Goal: Information Seeking & Learning: Check status

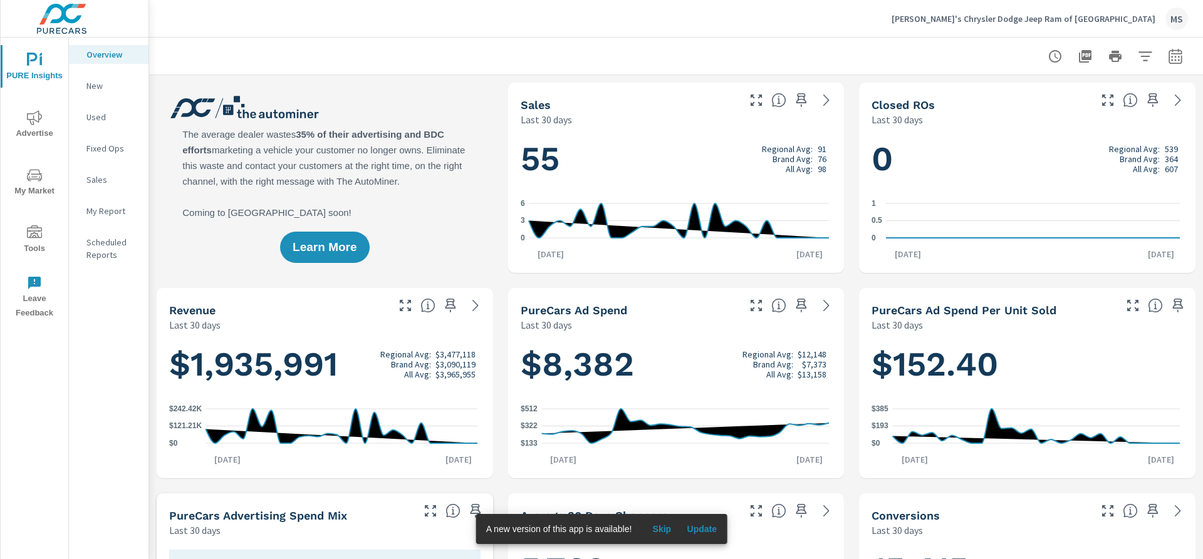
scroll to position [1, 0]
click at [35, 117] on icon "nav menu" at bounding box center [34, 117] width 15 height 15
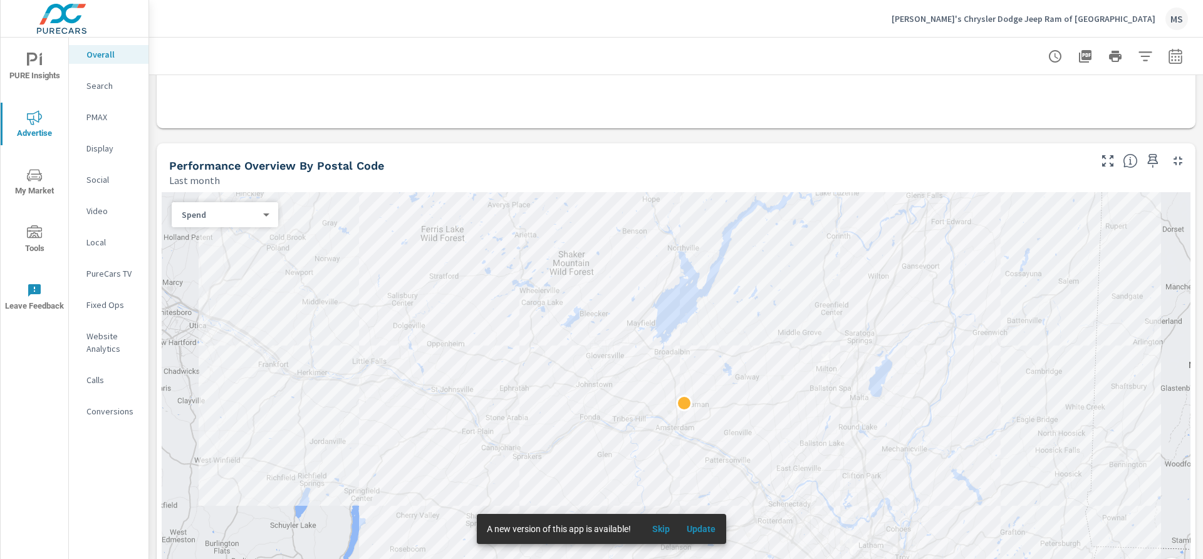
scroll to position [376, 0]
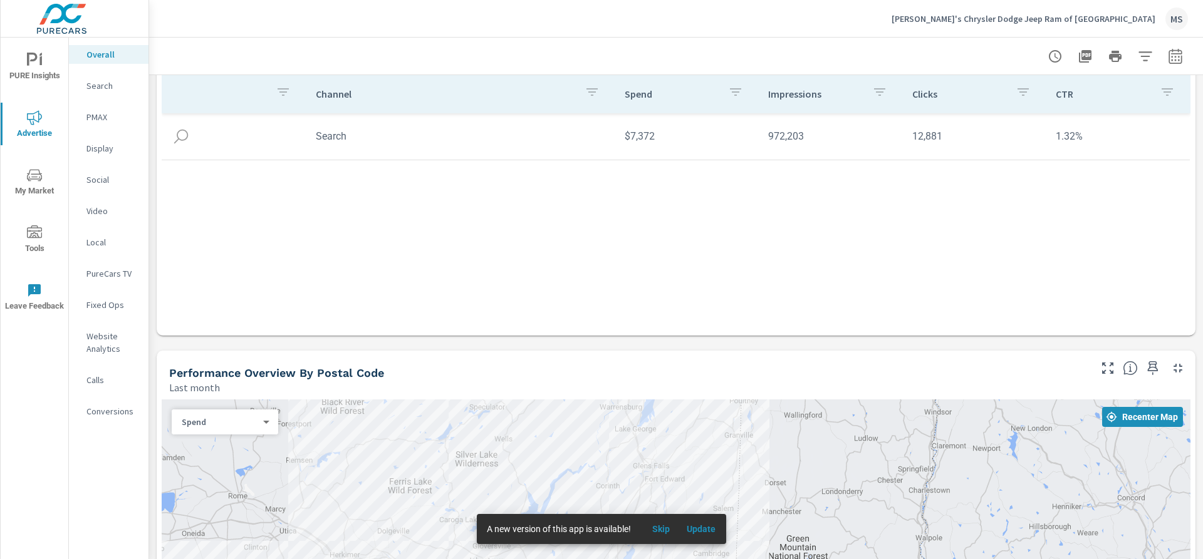
scroll to position [125, 0]
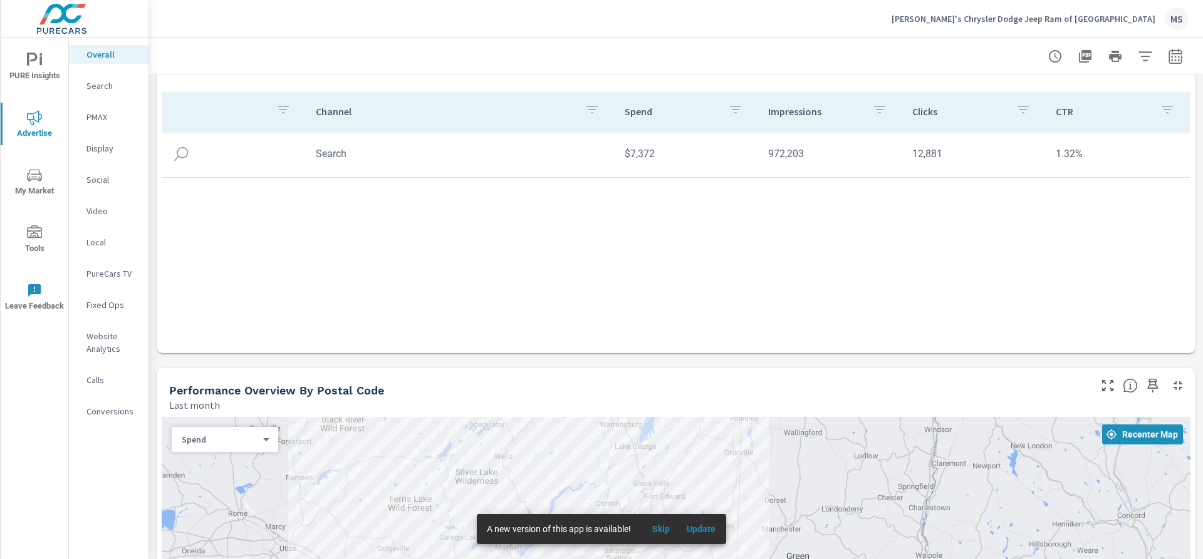
click at [101, 118] on p "PMAX" at bounding box center [112, 117] width 52 height 13
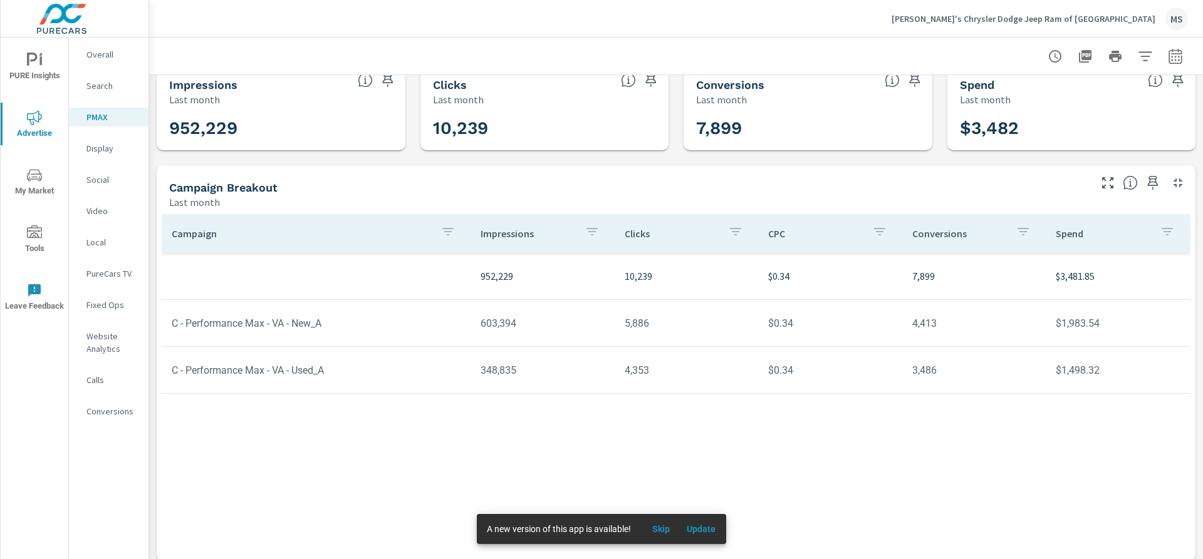
scroll to position [29, 0]
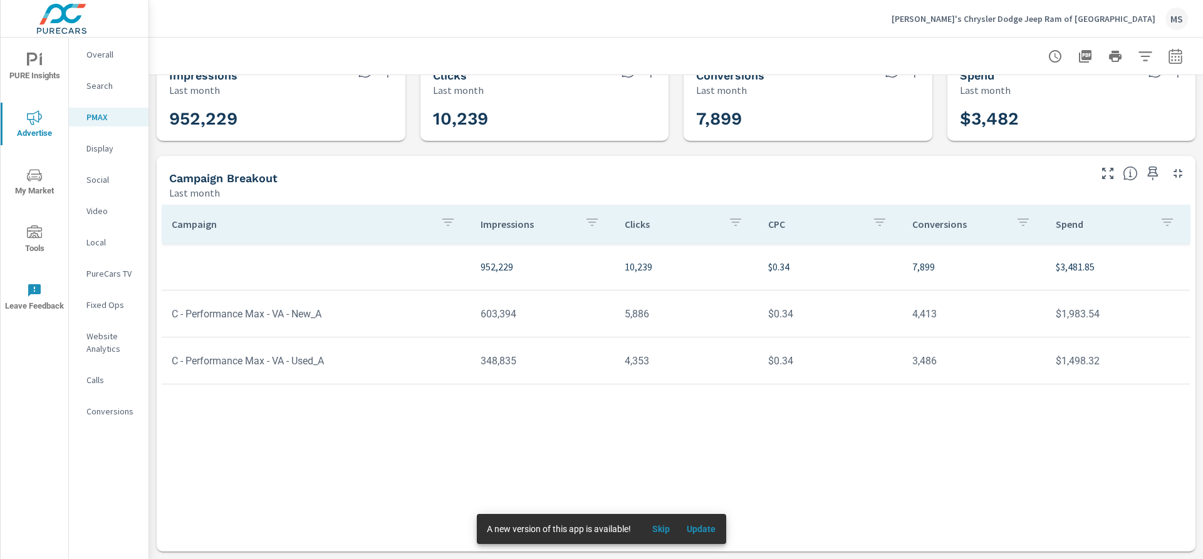
click at [110, 350] on p "Website Analytics" at bounding box center [112, 342] width 52 height 25
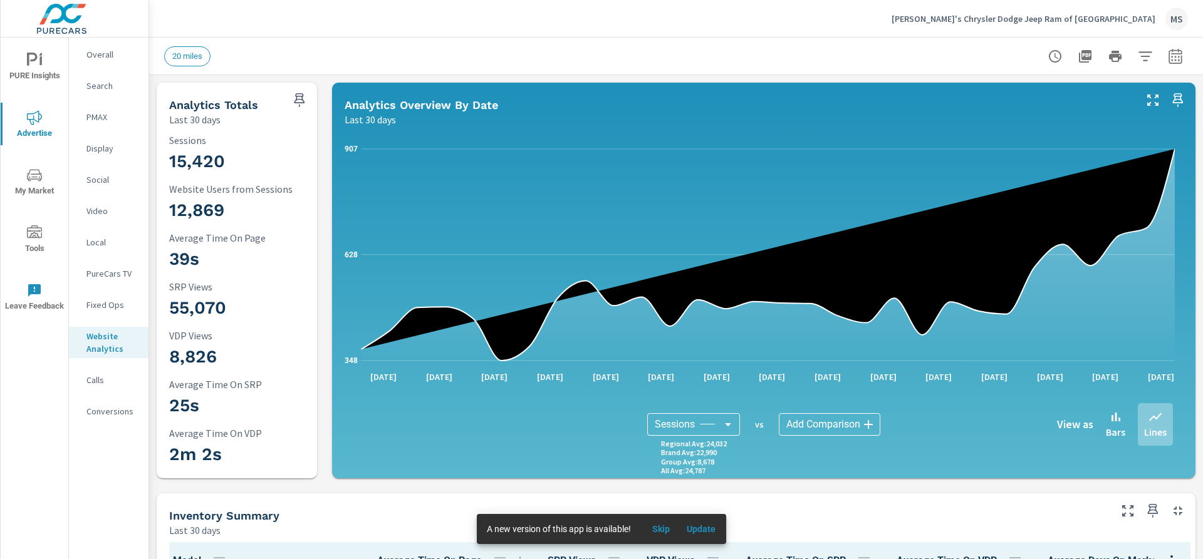
click at [718, 427] on body "PURE Insights Advertise My Market Tools Leave Feedback Overall Search PMAX Disp…" at bounding box center [601, 279] width 1203 height 559
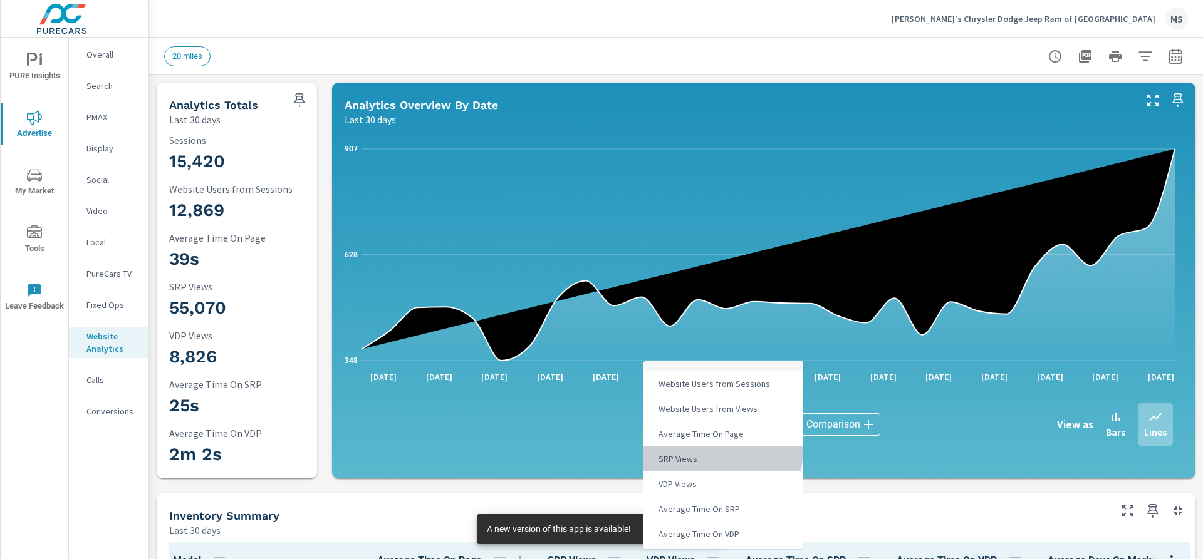
click at [713, 451] on li "SRP Views" at bounding box center [723, 459] width 160 height 25
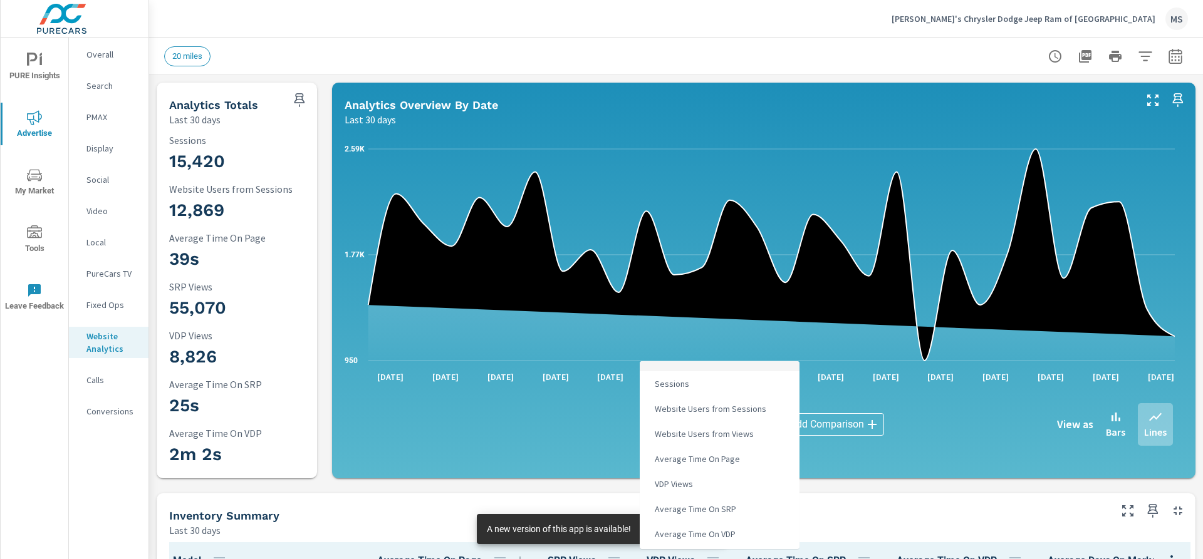
click at [710, 417] on body "PURE Insights Advertise My Market Tools Leave Feedback Overall Search PMAX Disp…" at bounding box center [601, 279] width 1203 height 559
click at [713, 483] on li "VDP Views" at bounding box center [720, 484] width 160 height 25
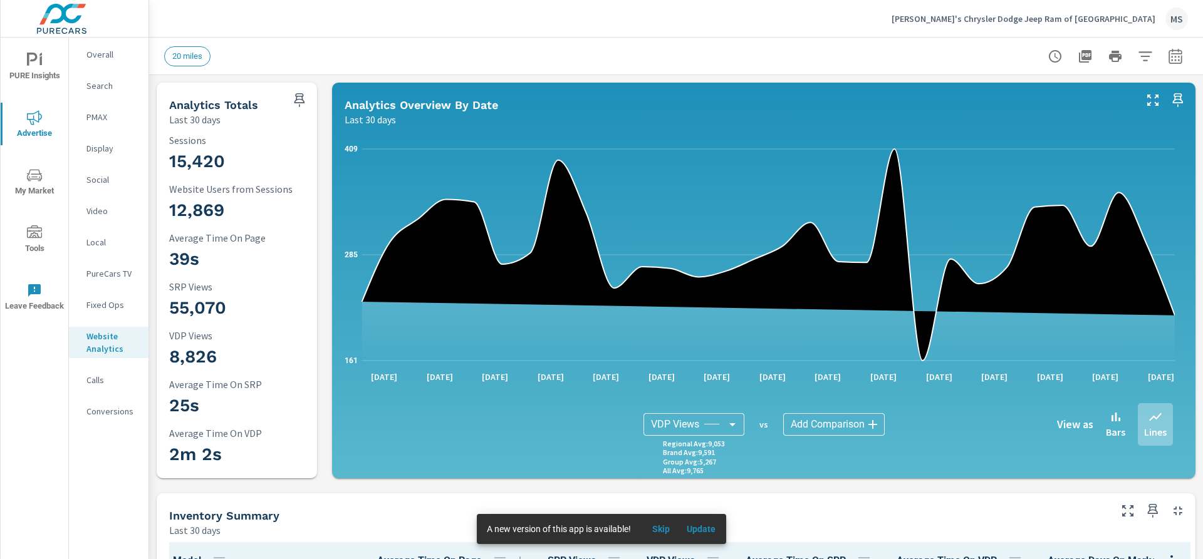
click at [671, 423] on body "PURE Insights Advertise My Market Tools Leave Feedback Overall Search PMAX Disp…" at bounding box center [601, 279] width 1203 height 559
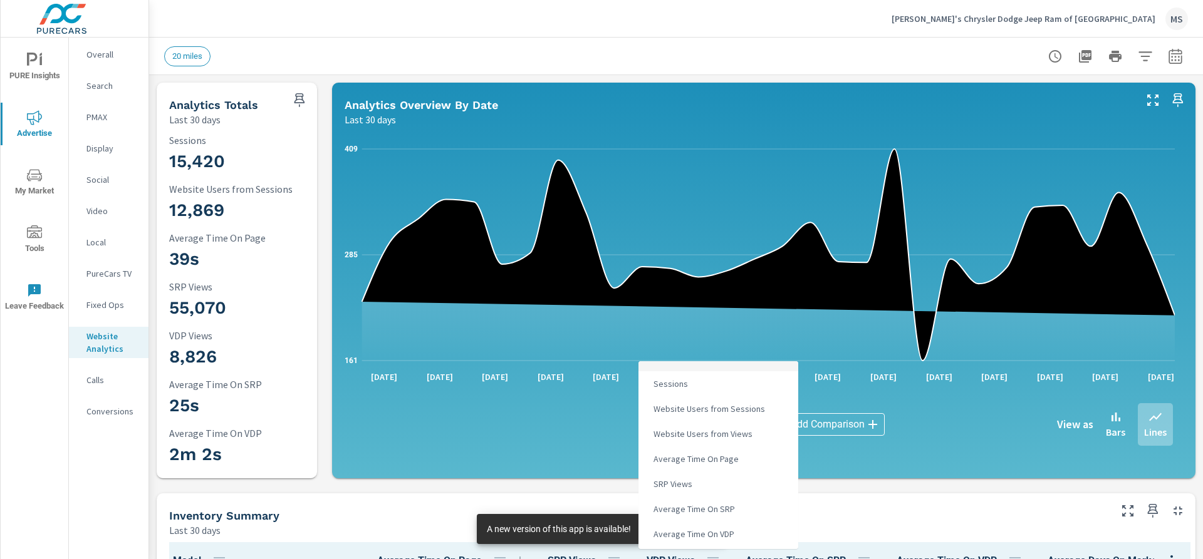
scroll to position [73, 0]
click at [702, 488] on span "PureCars Ad Spend" at bounding box center [688, 487] width 80 height 18
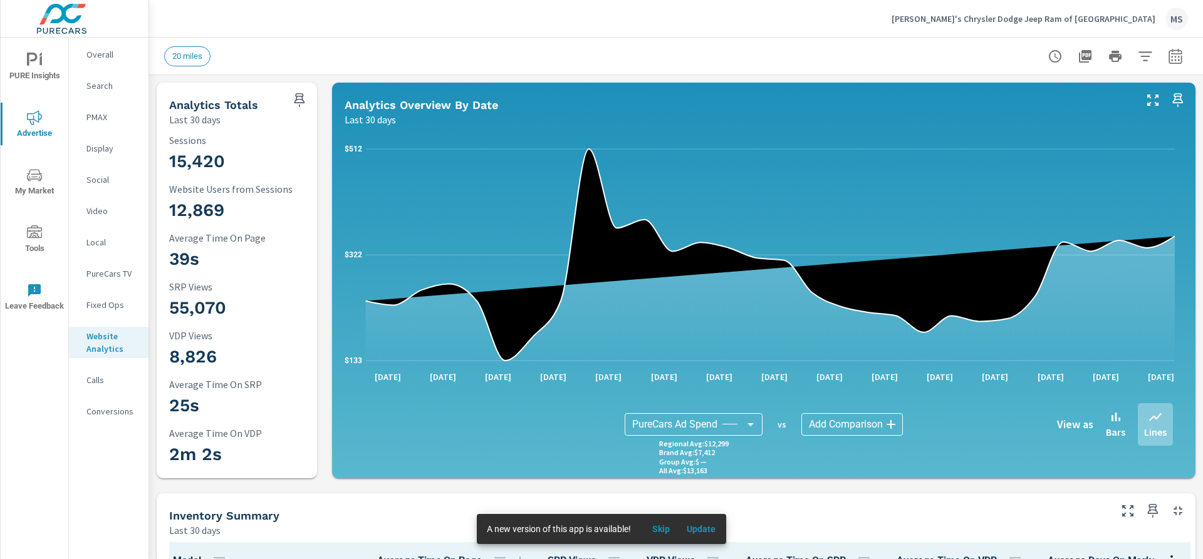
click at [675, 415] on body "PURE Insights Advertise My Market Tools Leave Feedback Overall Search PMAX Disp…" at bounding box center [601, 279] width 1203 height 559
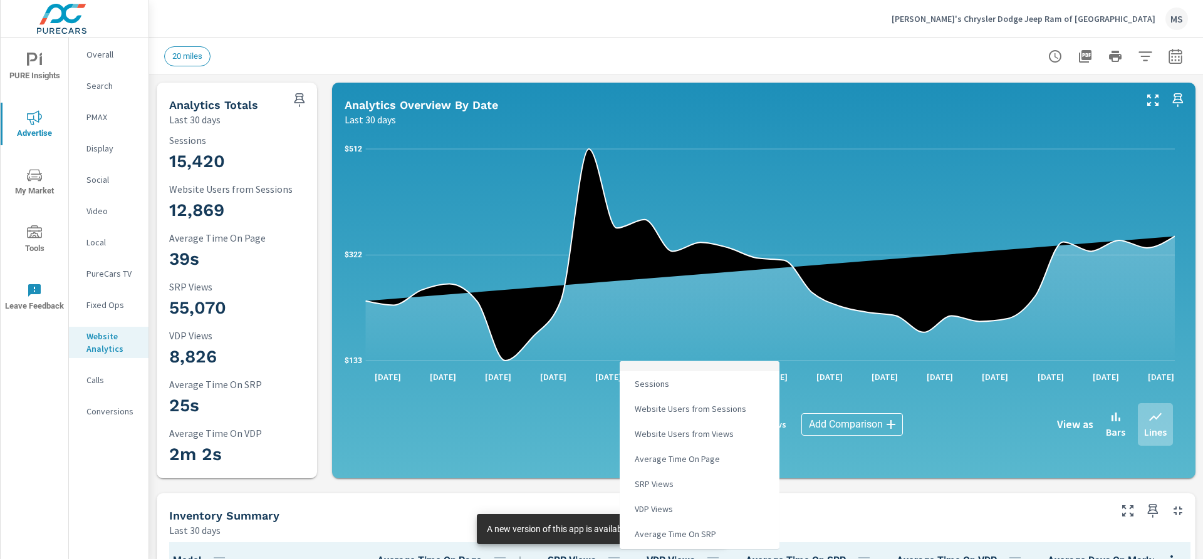
click at [699, 387] on li "Sessions" at bounding box center [700, 383] width 160 height 25
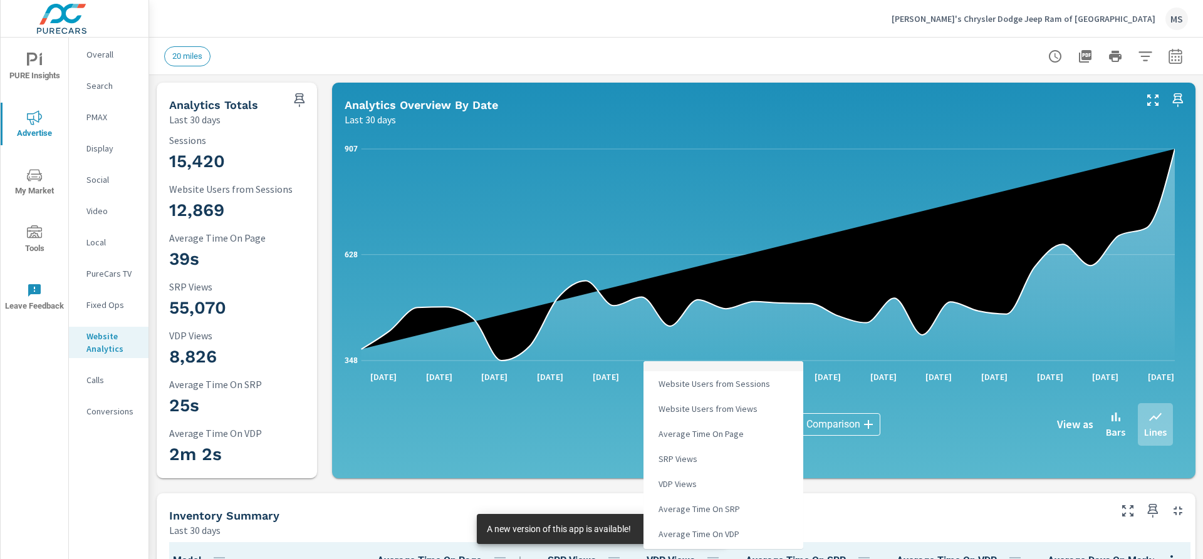
click at [695, 423] on body "PURE Insights Advertise My Market Tools Leave Feedback Overall Search PMAX Disp…" at bounding box center [601, 279] width 1203 height 559
click at [700, 431] on span "Average Time On Page" at bounding box center [699, 434] width 93 height 18
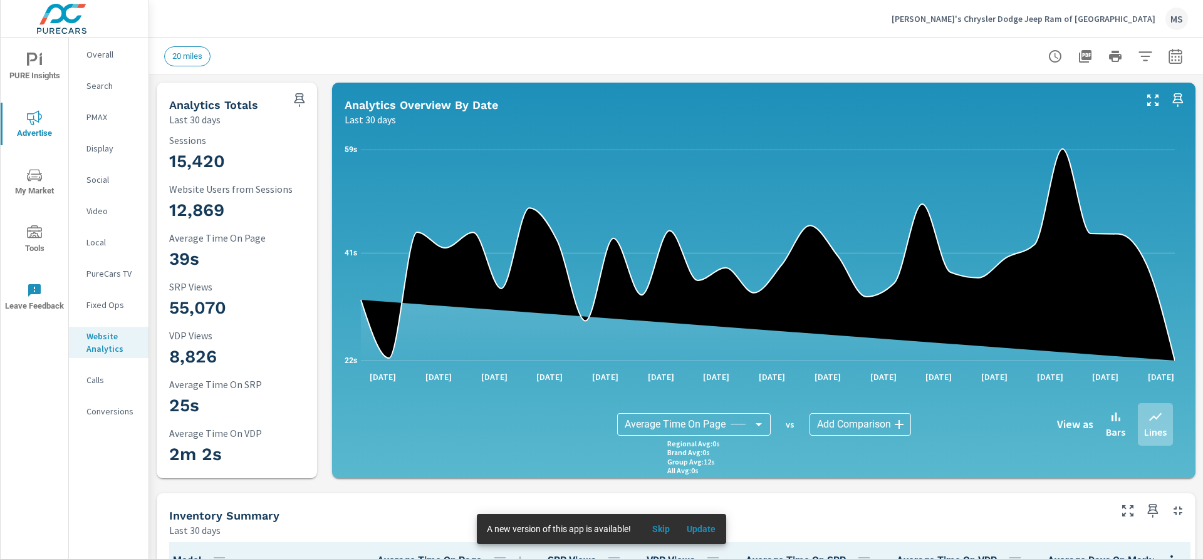
click at [716, 422] on body "PURE Insights Advertise My Market Tools Leave Feedback Overall Search PMAX Disp…" at bounding box center [601, 279] width 1203 height 559
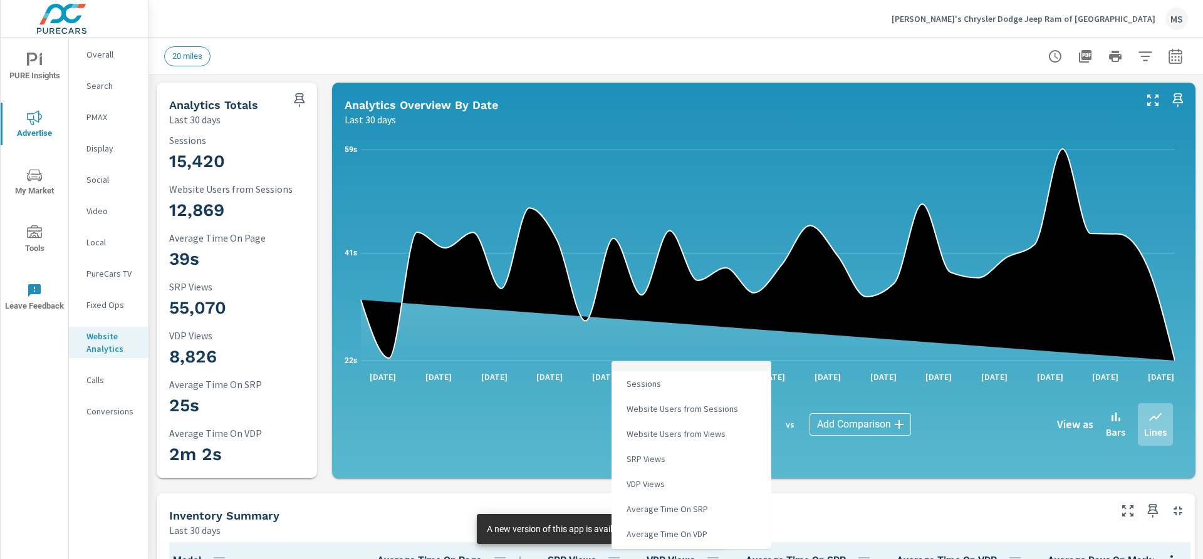
click at [866, 204] on div at bounding box center [601, 279] width 1203 height 559
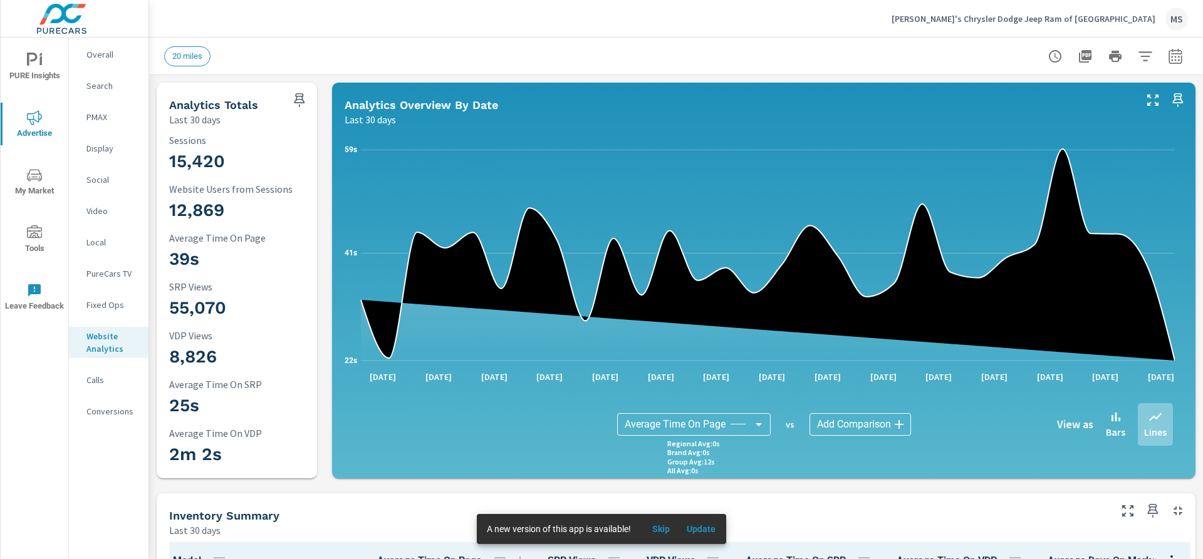
click at [713, 423] on body "PURE Insights Advertise My Market Tools Leave Feedback Overall Search PMAX Disp…" at bounding box center [601, 279] width 1203 height 559
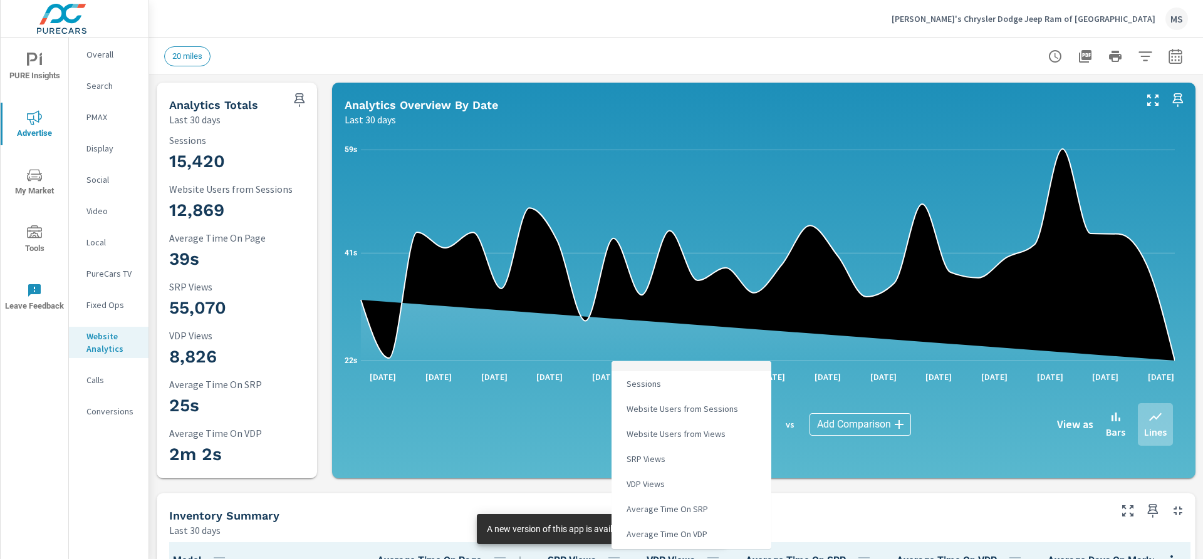
scroll to position [73, 0]
click at [712, 441] on li "Average Time On SRP" at bounding box center [691, 436] width 160 height 25
type input "Average Time On SRP"
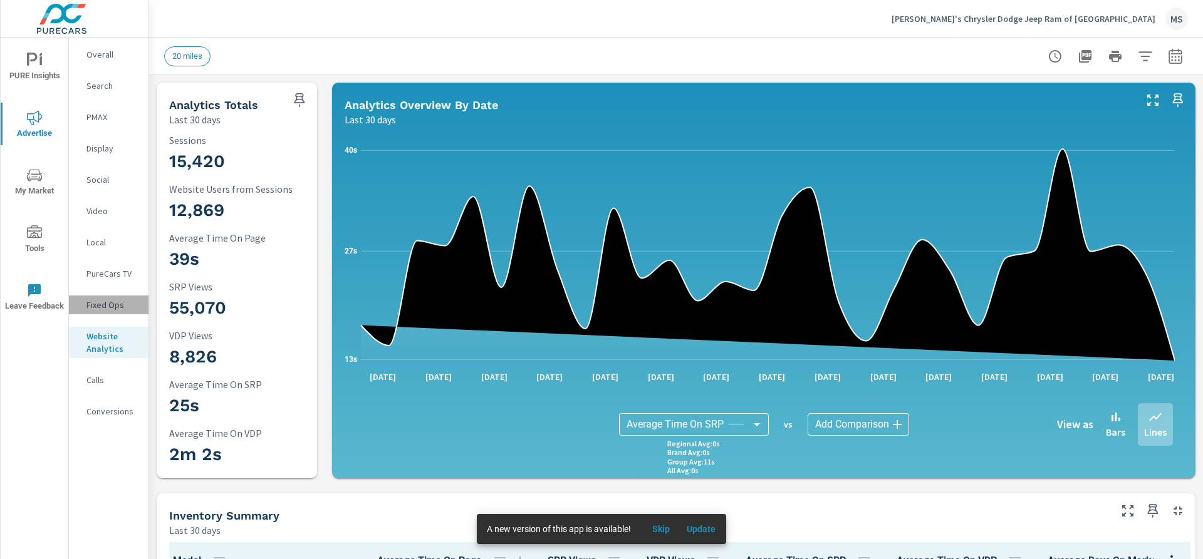
click at [110, 303] on p "Fixed Ops" at bounding box center [112, 305] width 52 height 13
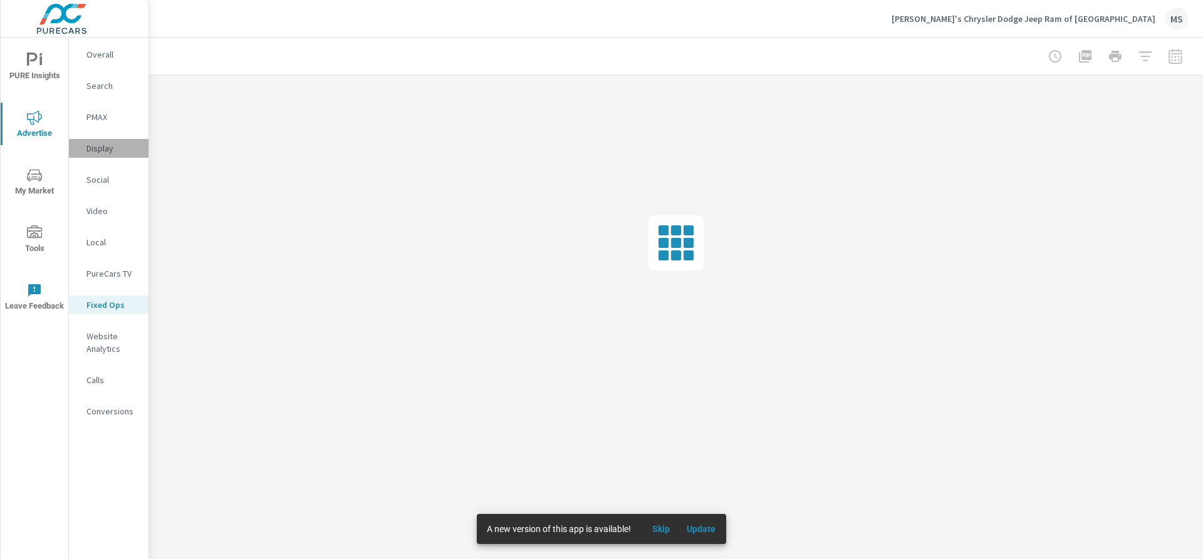
click at [106, 154] on p "Display" at bounding box center [112, 148] width 52 height 13
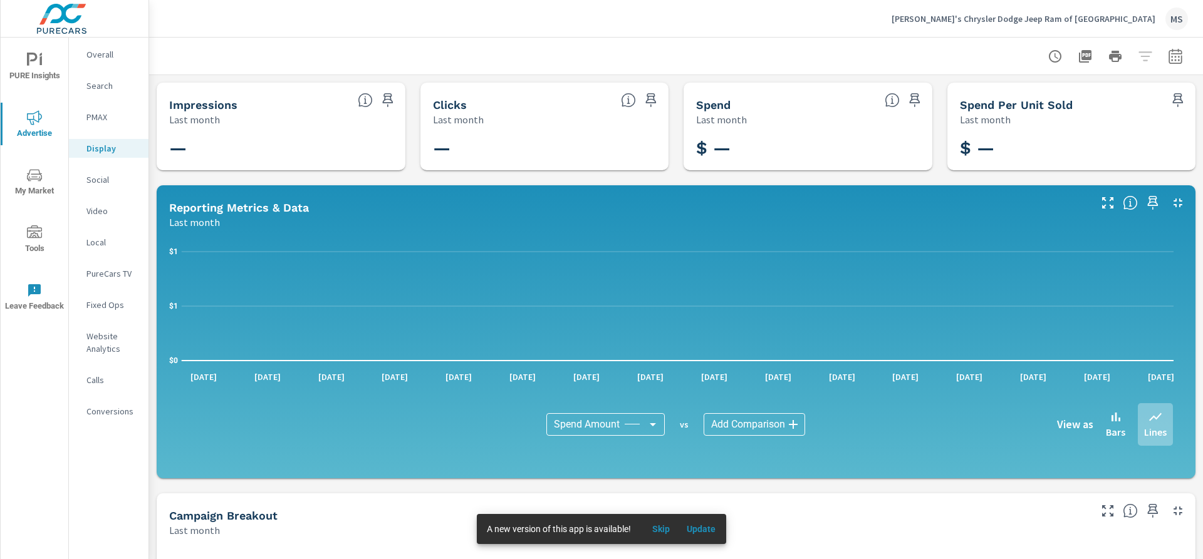
click at [912, 521] on div "Campaign Breakout" at bounding box center [628, 516] width 918 height 14
click at [93, 113] on p "PMAX" at bounding box center [112, 117] width 52 height 13
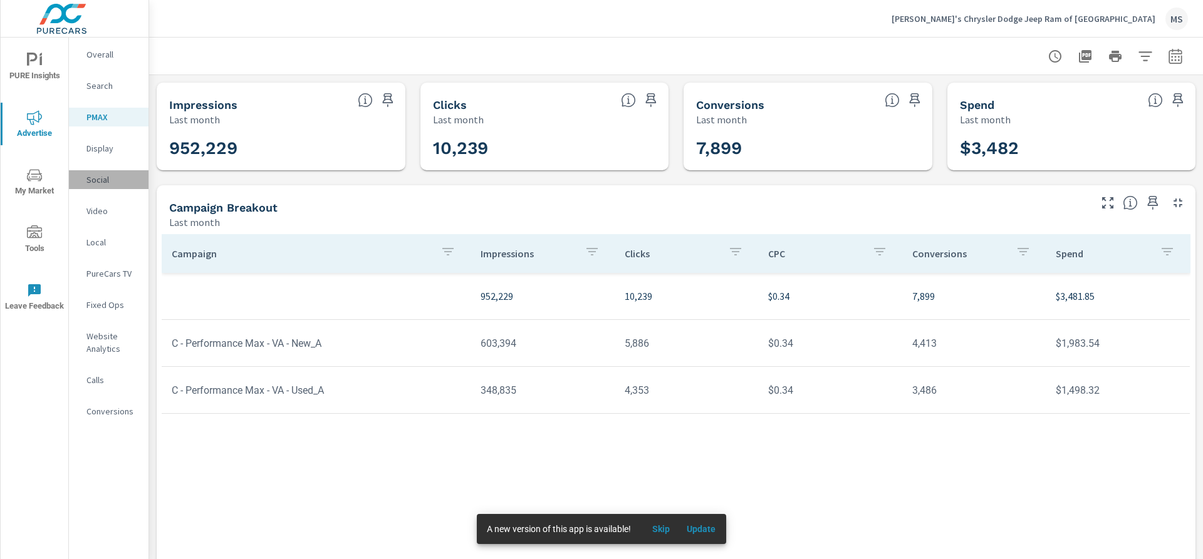
click at [110, 183] on p "Social" at bounding box center [112, 180] width 52 height 13
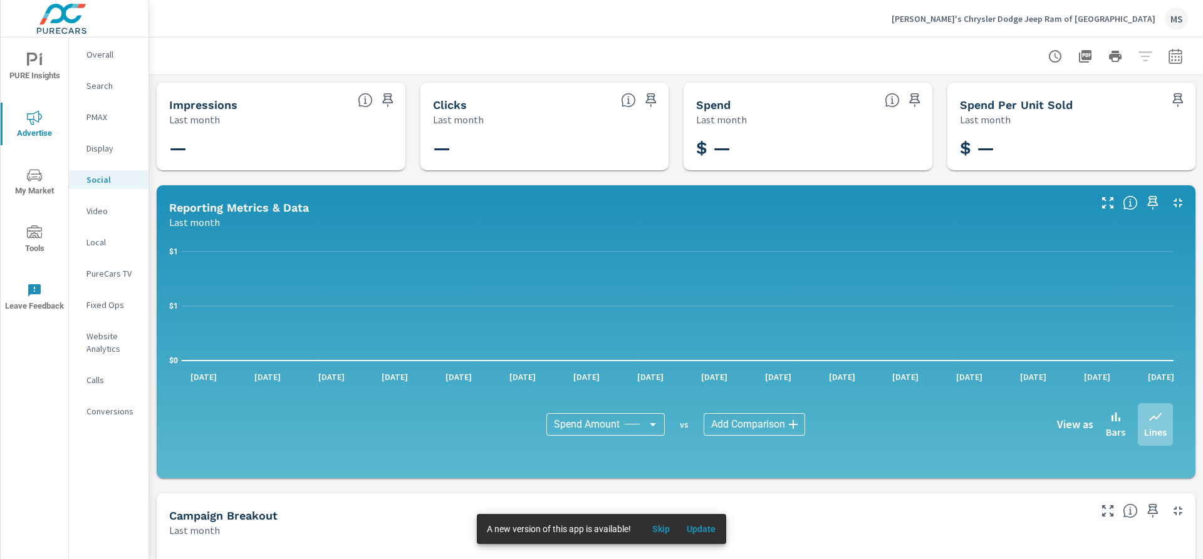
click at [33, 110] on icon "nav menu" at bounding box center [34, 117] width 15 height 15
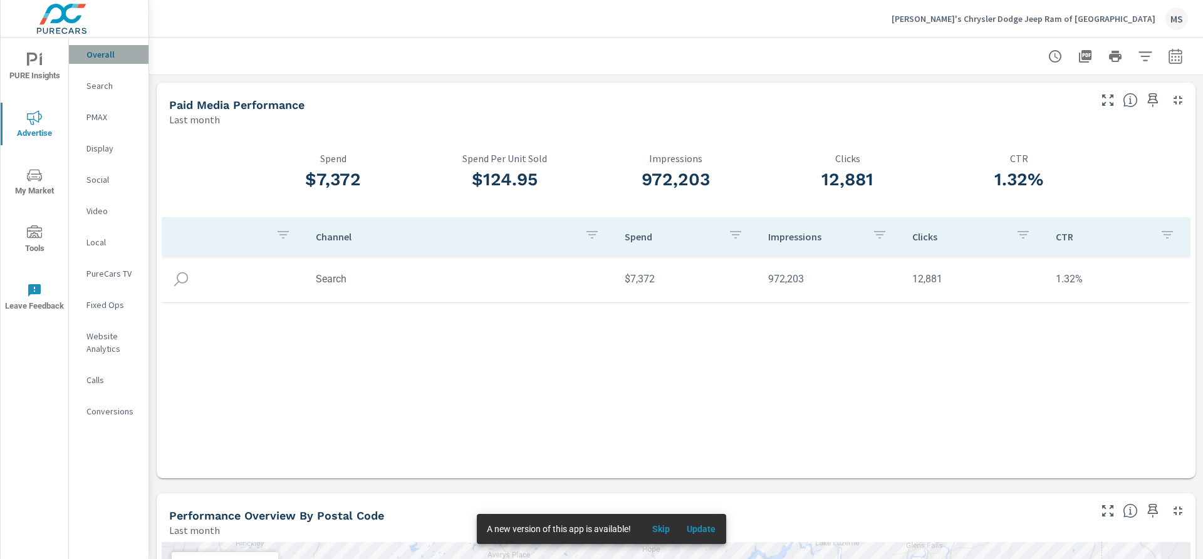
click at [106, 56] on p "Overall" at bounding box center [112, 54] width 52 height 13
click at [108, 340] on p "Website Analytics" at bounding box center [112, 342] width 52 height 25
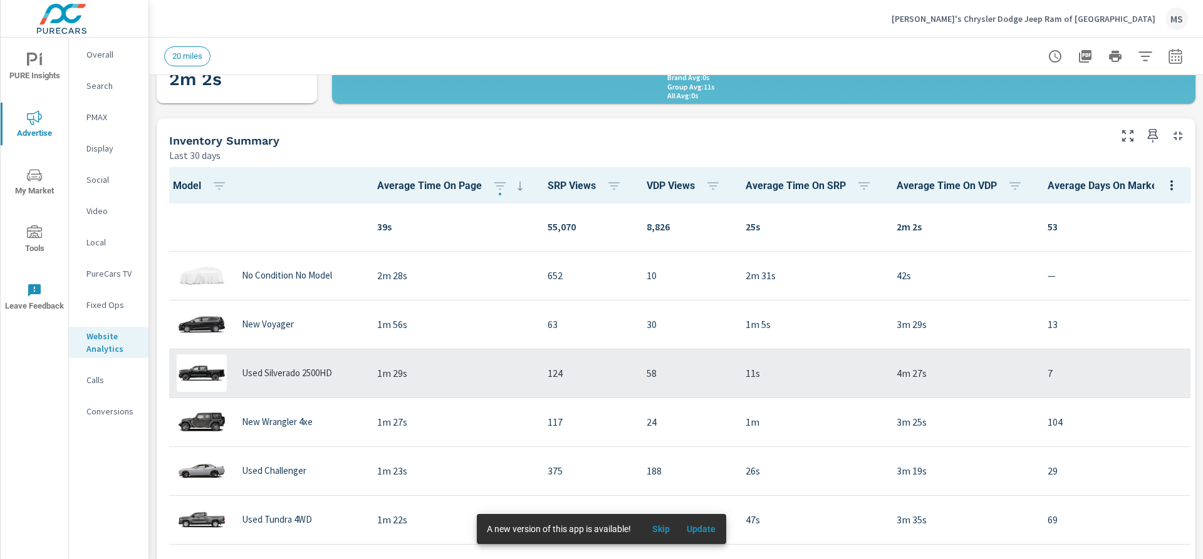
scroll to position [376, 0]
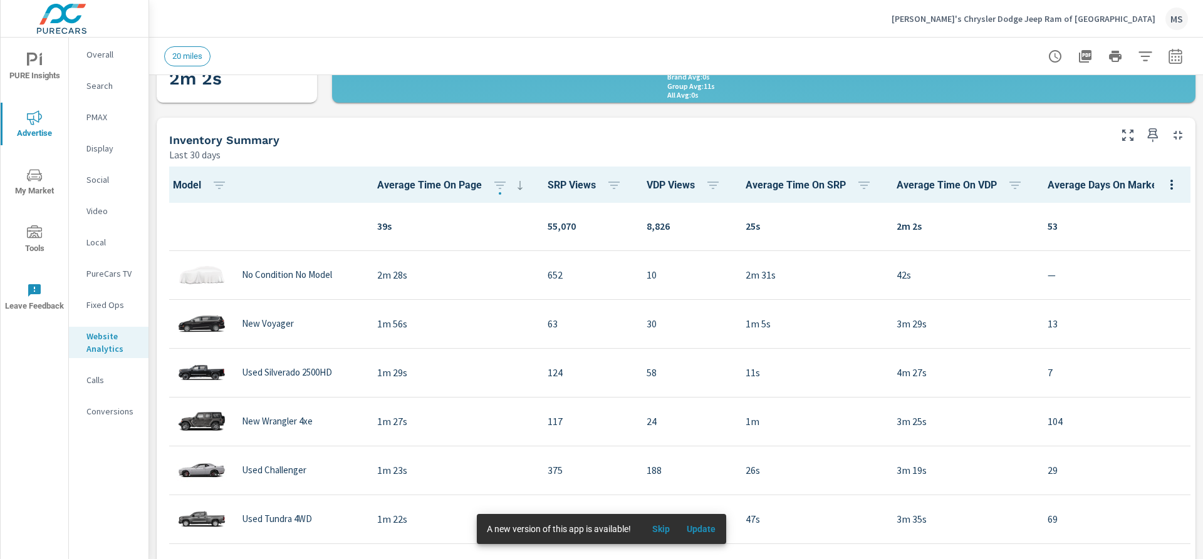
click at [571, 188] on span "SRP Views" at bounding box center [586, 185] width 79 height 15
click at [615, 180] on icon "button" at bounding box center [613, 185] width 15 height 15
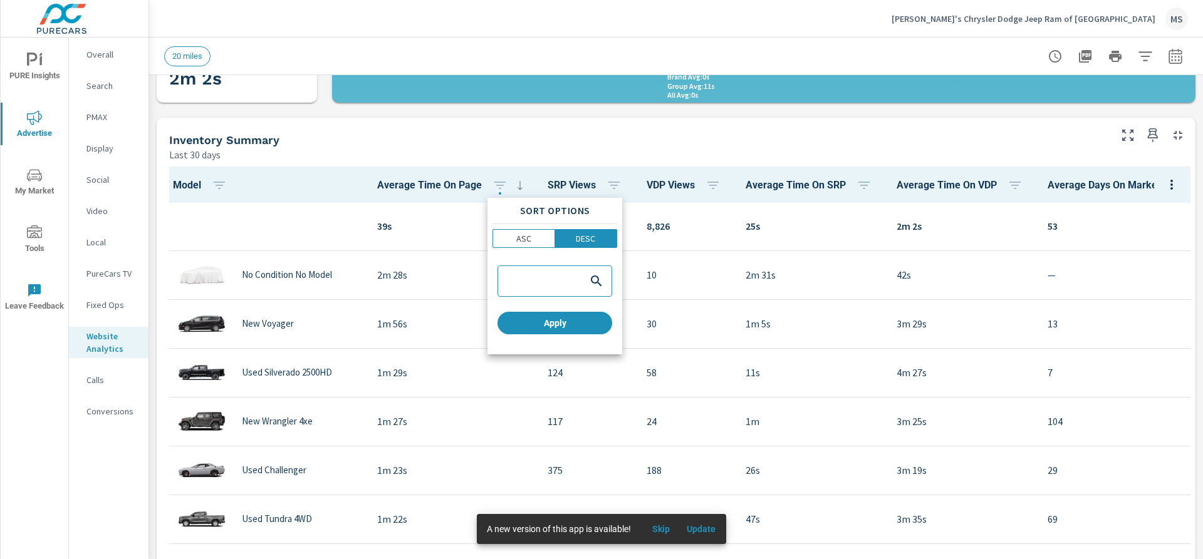
click at [609, 190] on div at bounding box center [601, 279] width 1203 height 559
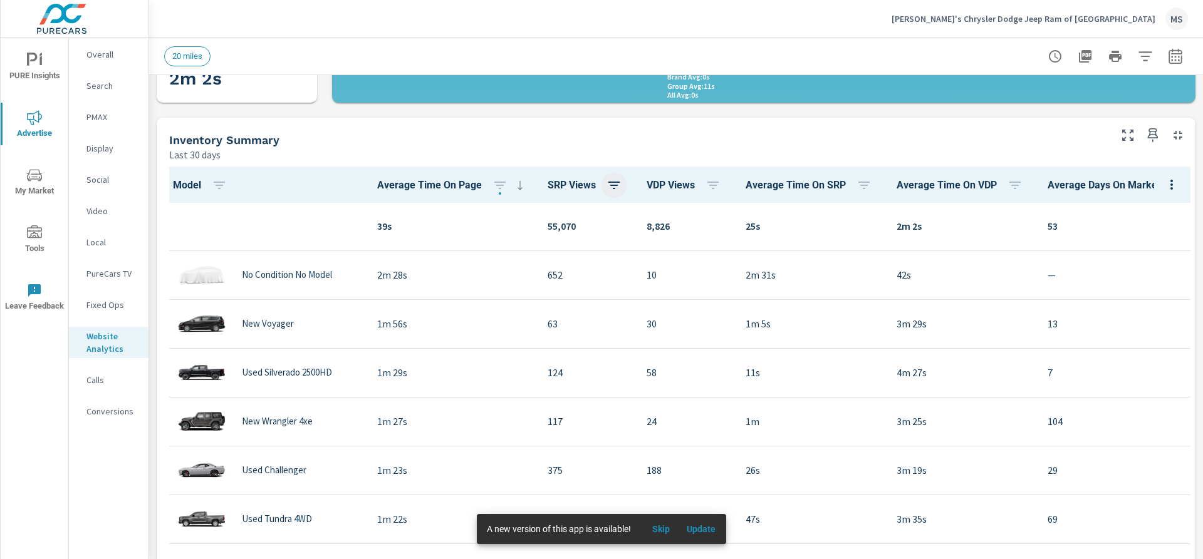
click at [606, 189] on icon "button" at bounding box center [613, 185] width 15 height 15
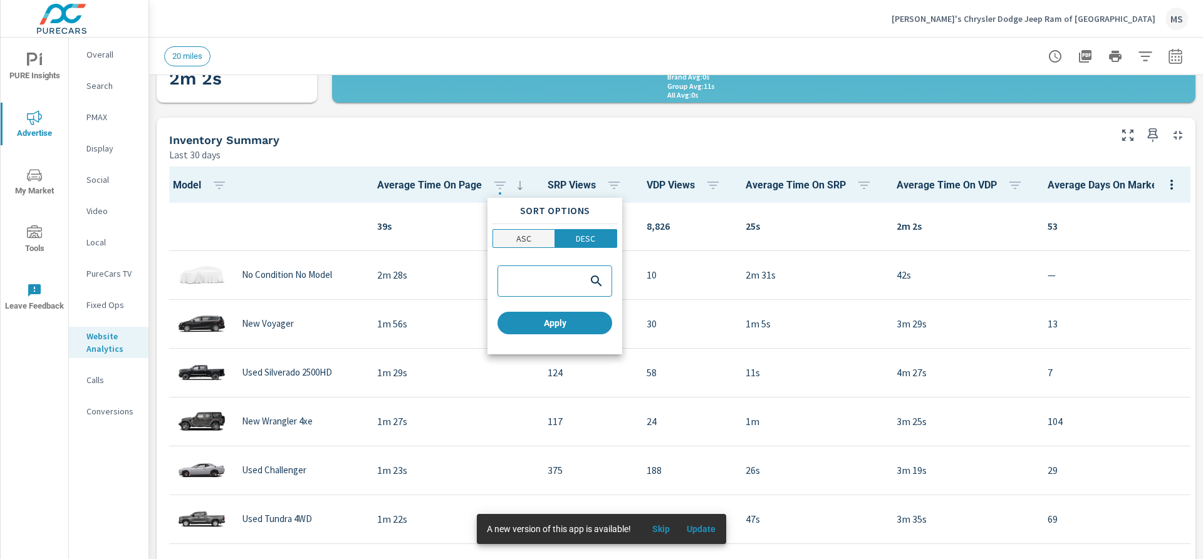
click at [532, 240] on span "ASC" at bounding box center [524, 238] width 54 height 13
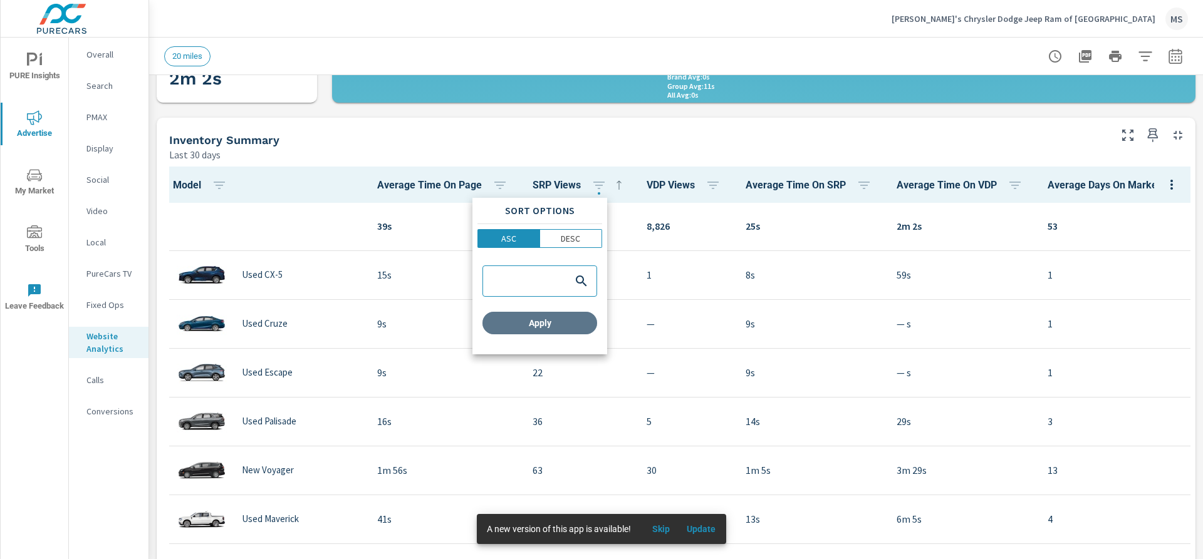
click at [535, 329] on button "Apply" at bounding box center [539, 323] width 115 height 23
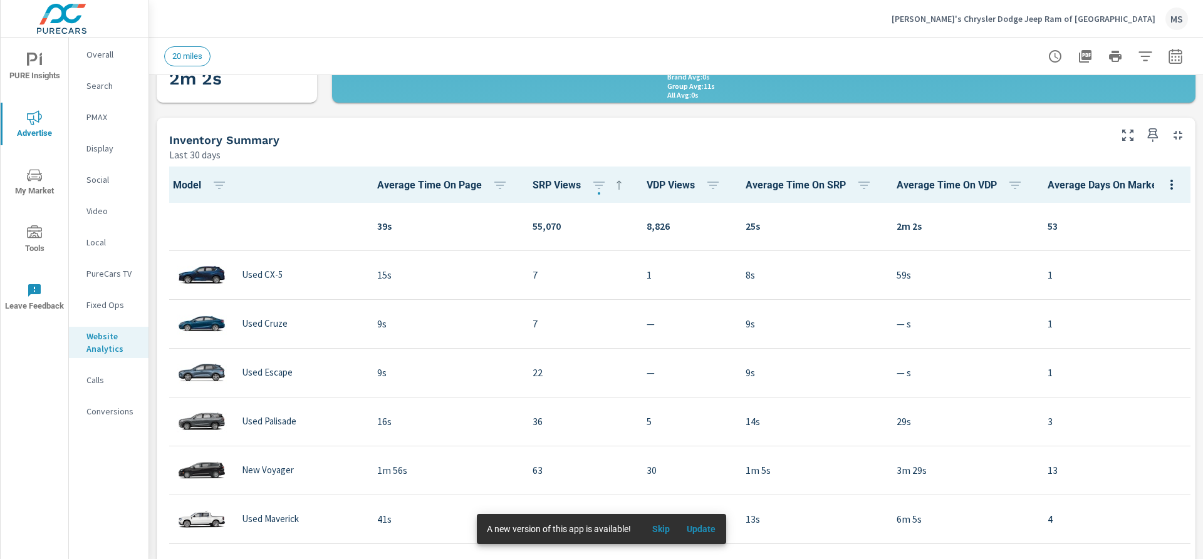
click at [613, 185] on icon at bounding box center [618, 185] width 15 height 15
click at [595, 189] on icon "button" at bounding box center [598, 185] width 15 height 15
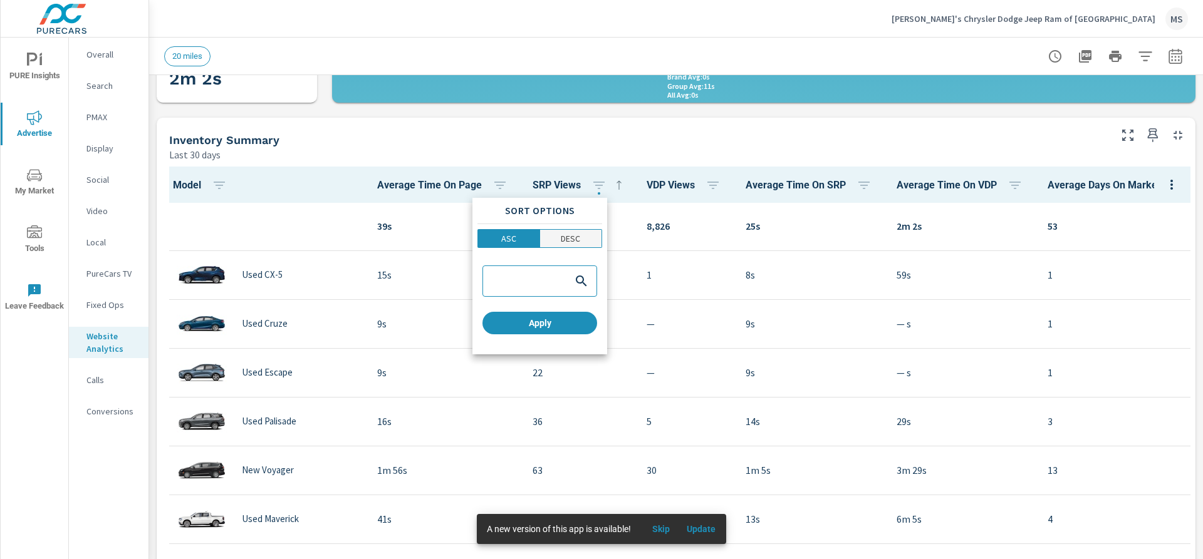
click at [574, 242] on p "DESC" at bounding box center [570, 238] width 19 height 13
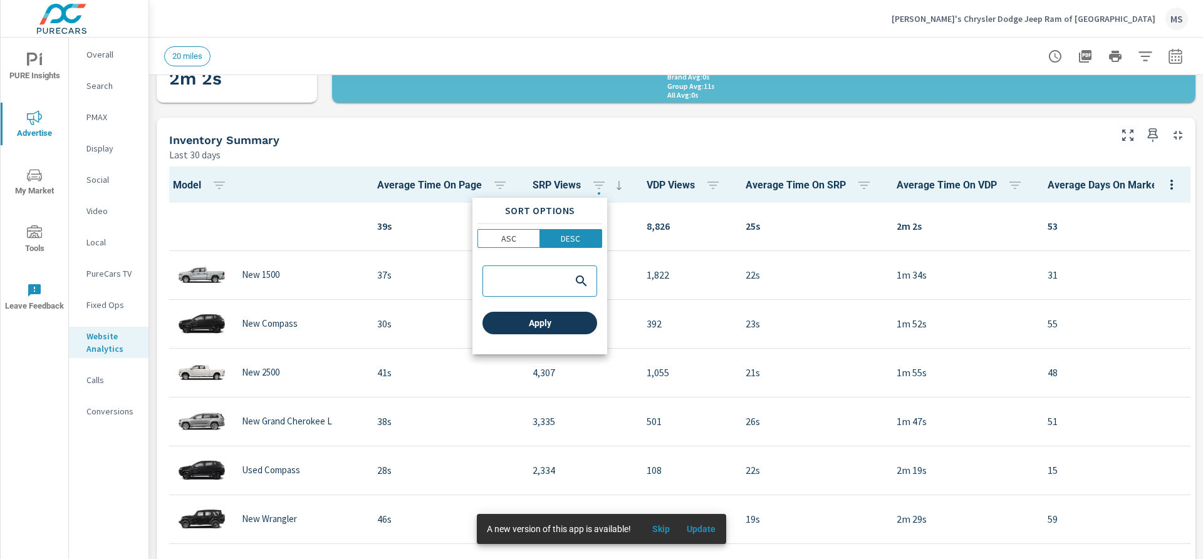
click at [552, 323] on span "Apply" at bounding box center [539, 323] width 105 height 11
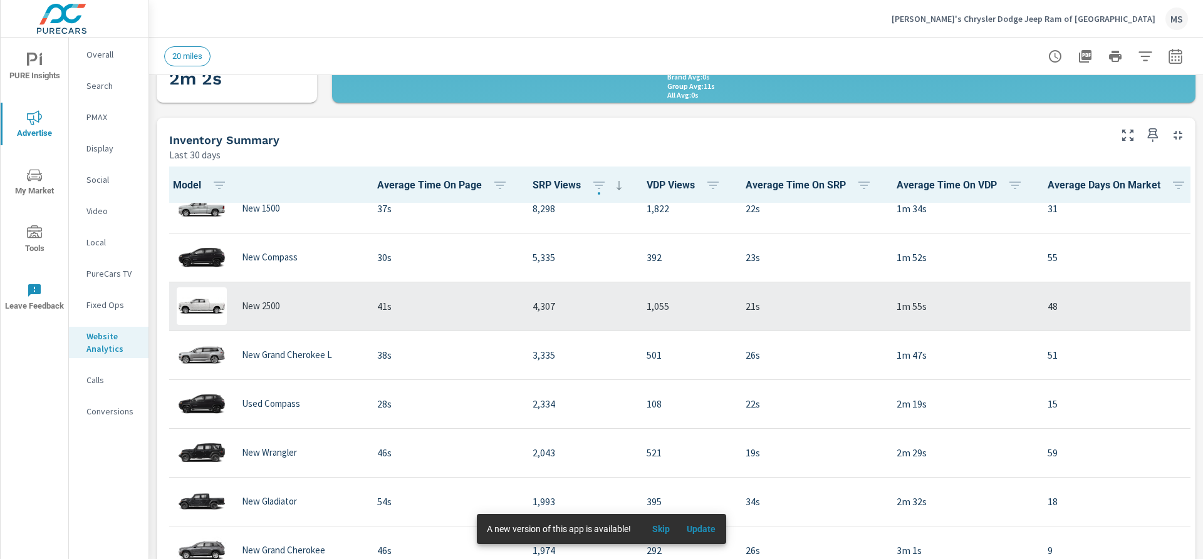
scroll to position [189, 0]
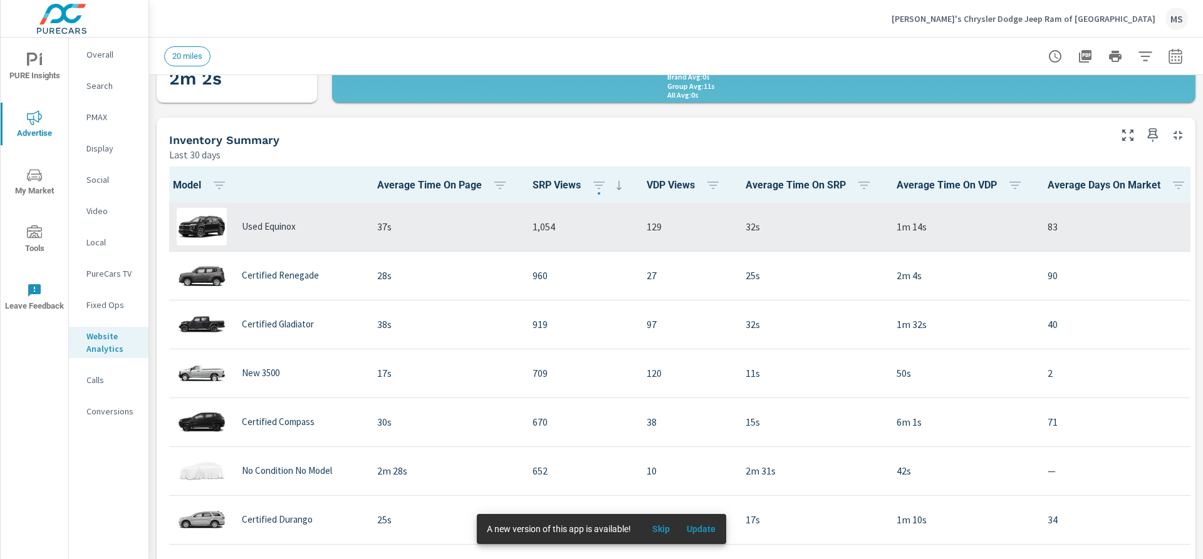
scroll to position [690, 0]
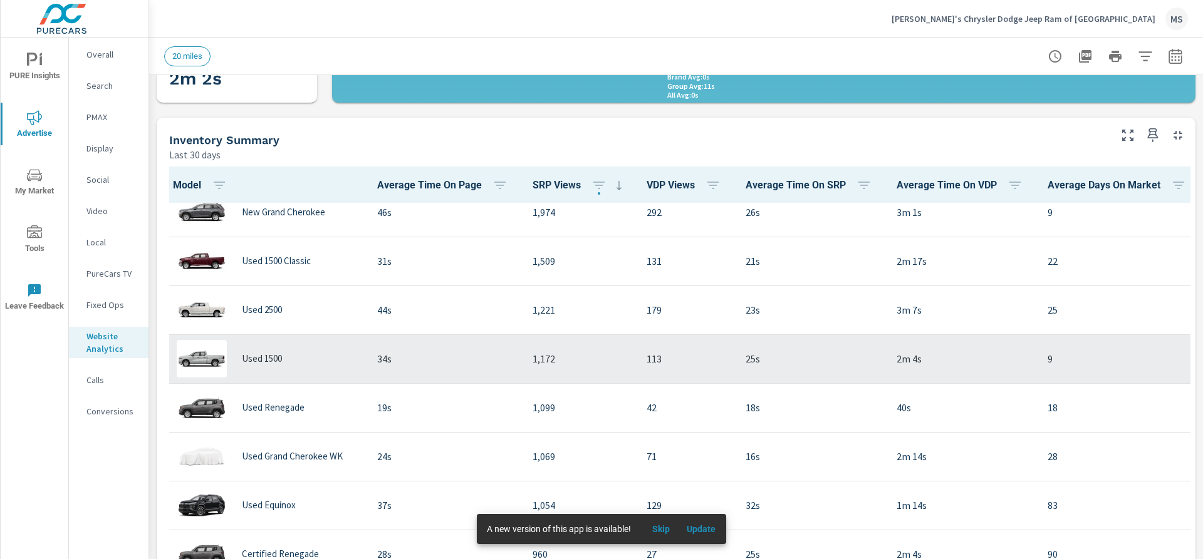
scroll to position [376, 0]
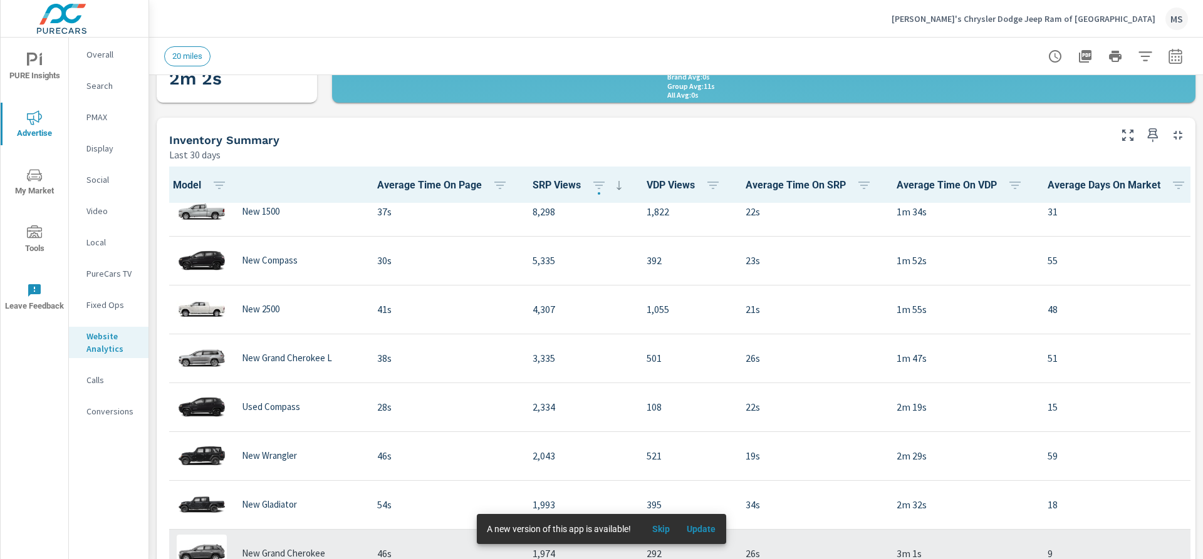
scroll to position [63, 0]
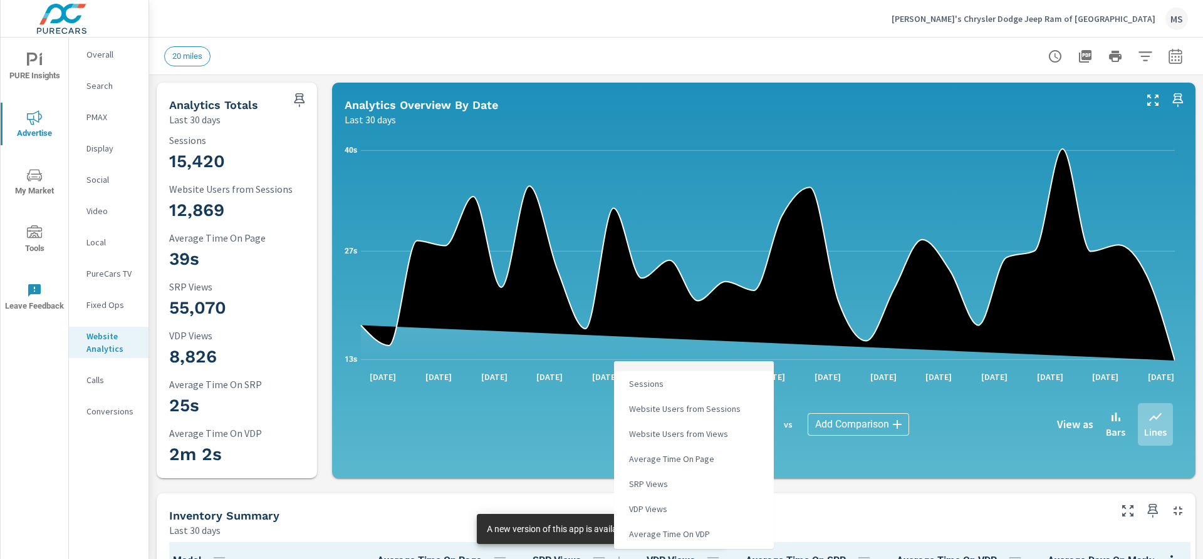
click at [724, 435] on body "PURE Insights Advertise My Market Tools Leave Feedback Overall Search PMAX Disp…" at bounding box center [601, 279] width 1203 height 559
click at [716, 415] on span "Website Users from Sessions" at bounding box center [683, 409] width 119 height 18
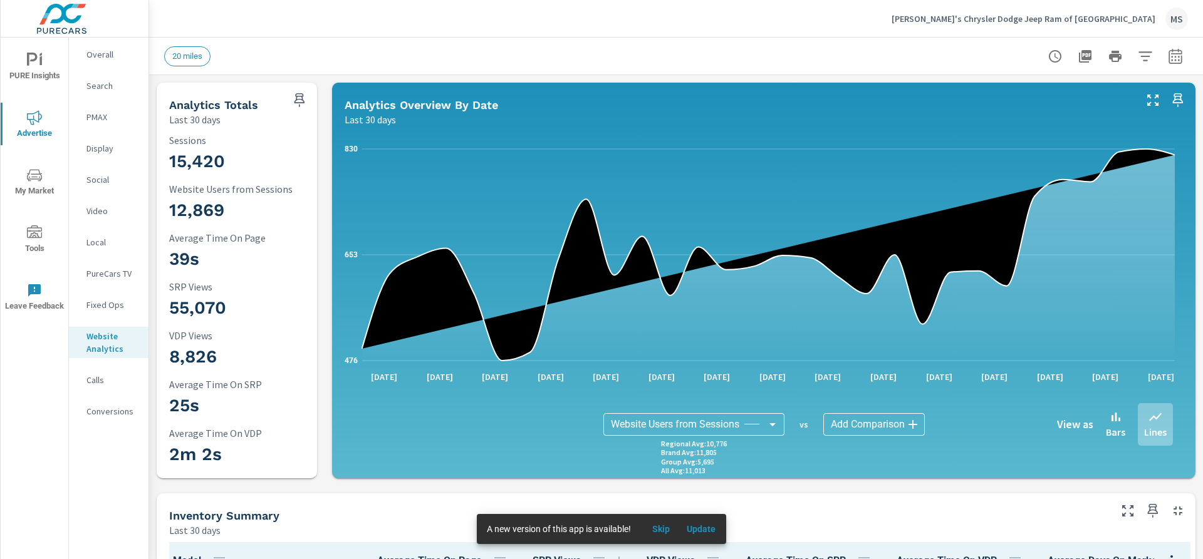
click at [722, 427] on body "PURE Insights Advertise My Market Tools Leave Feedback Overall Search PMAX Disp…" at bounding box center [601, 279] width 1203 height 559
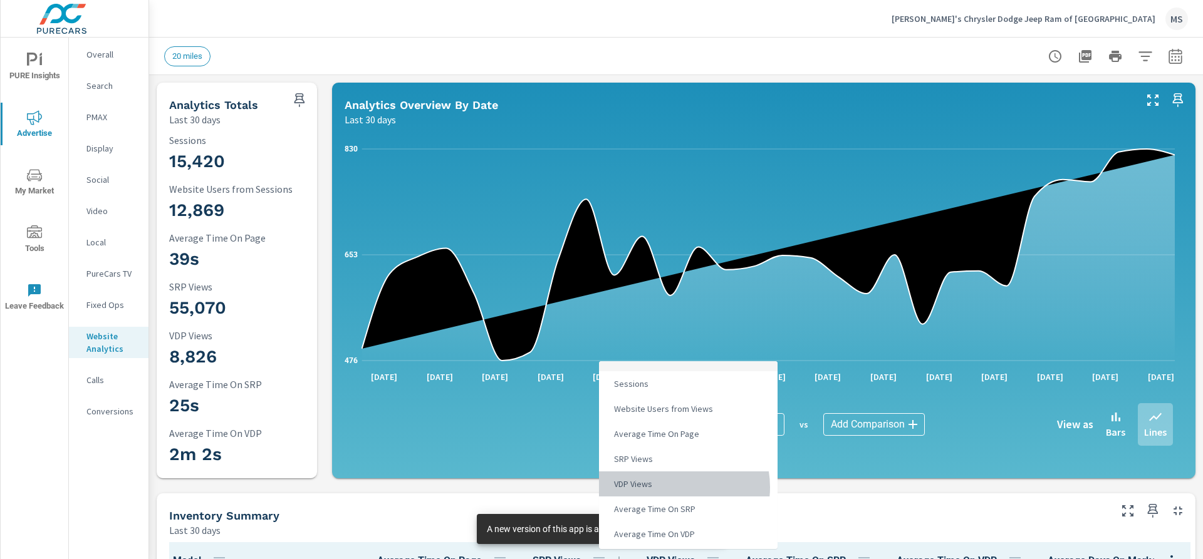
click at [675, 487] on li "VDP Views" at bounding box center [688, 484] width 179 height 25
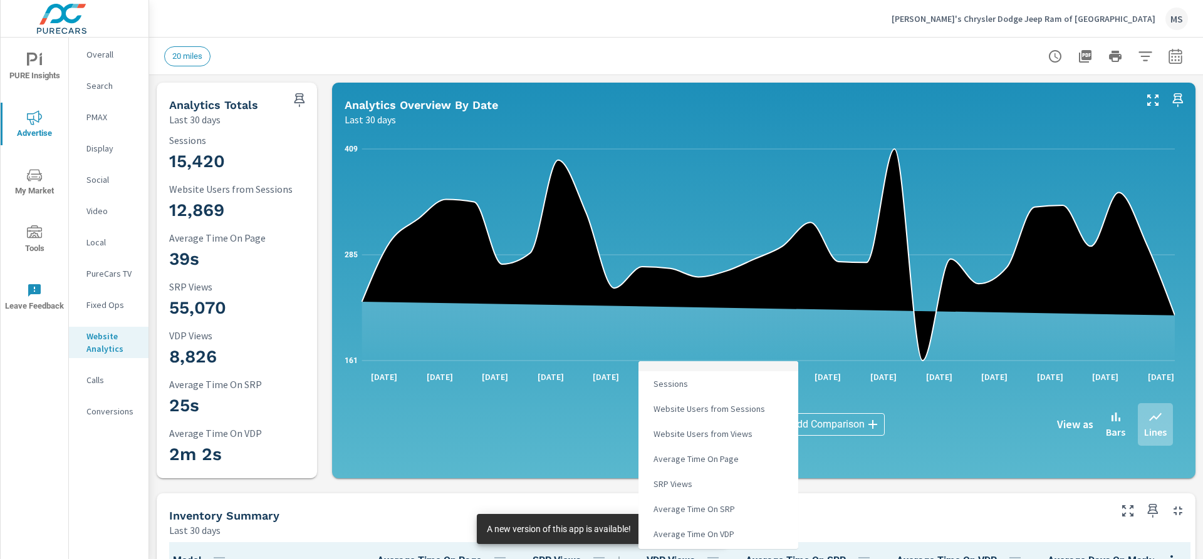
click at [711, 422] on body "PURE Insights Advertise My Market Tools Leave Feedback Overall Search PMAX Disp…" at bounding box center [601, 279] width 1203 height 559
click at [715, 484] on li "SRP Views" at bounding box center [718, 484] width 160 height 25
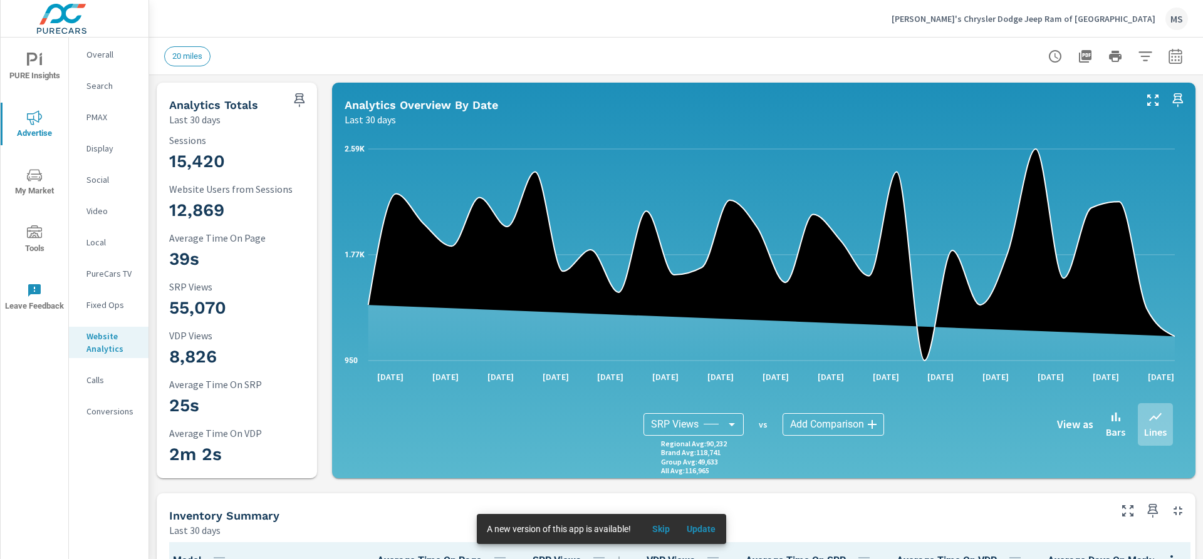
click at [715, 423] on body "PURE Insights Advertise My Market Tools Leave Feedback Overall Search PMAX Disp…" at bounding box center [601, 279] width 1203 height 559
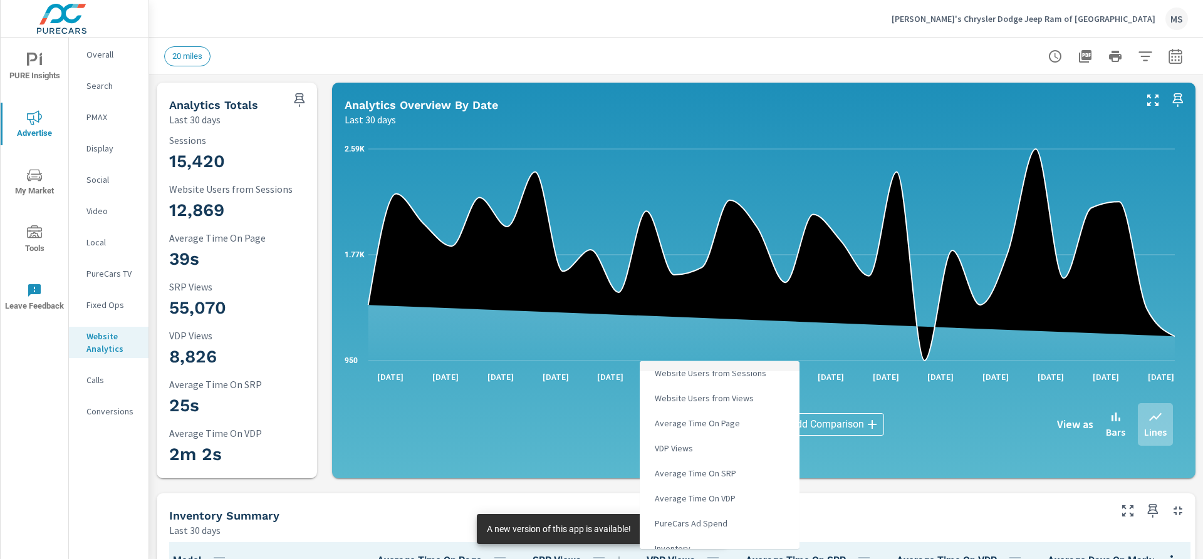
scroll to position [73, 0]
click at [740, 439] on li "Average Time On SRP" at bounding box center [720, 436] width 160 height 25
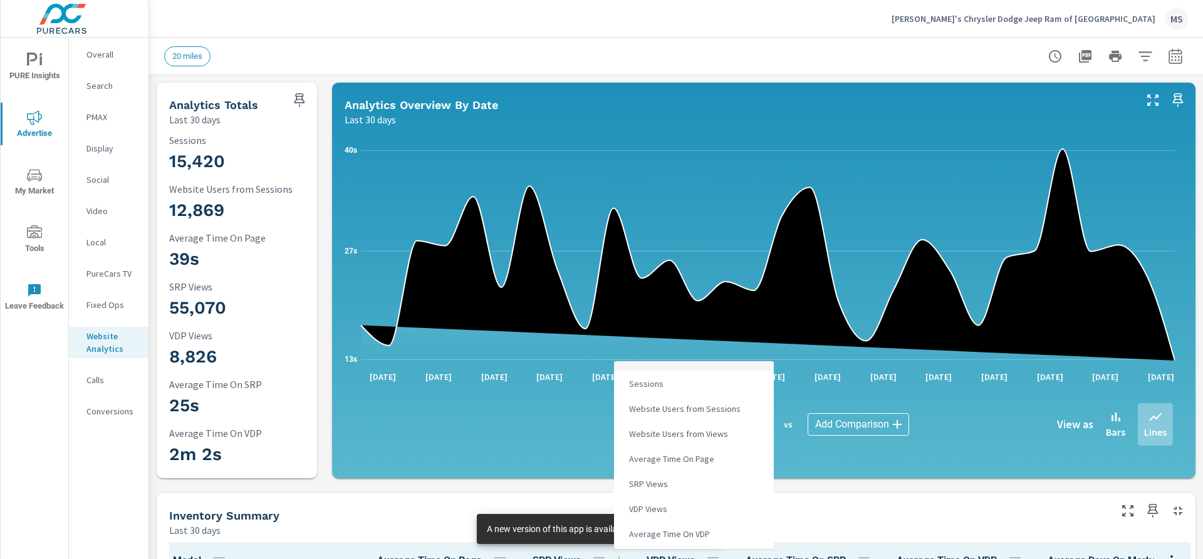
click at [712, 430] on body "PURE Insights Advertise My Market Tools Leave Feedback Overall Search PMAX Disp…" at bounding box center [601, 279] width 1203 height 559
click at [711, 532] on span "PureCars Ad Spend Per Unit Sold" at bounding box center [689, 537] width 130 height 18
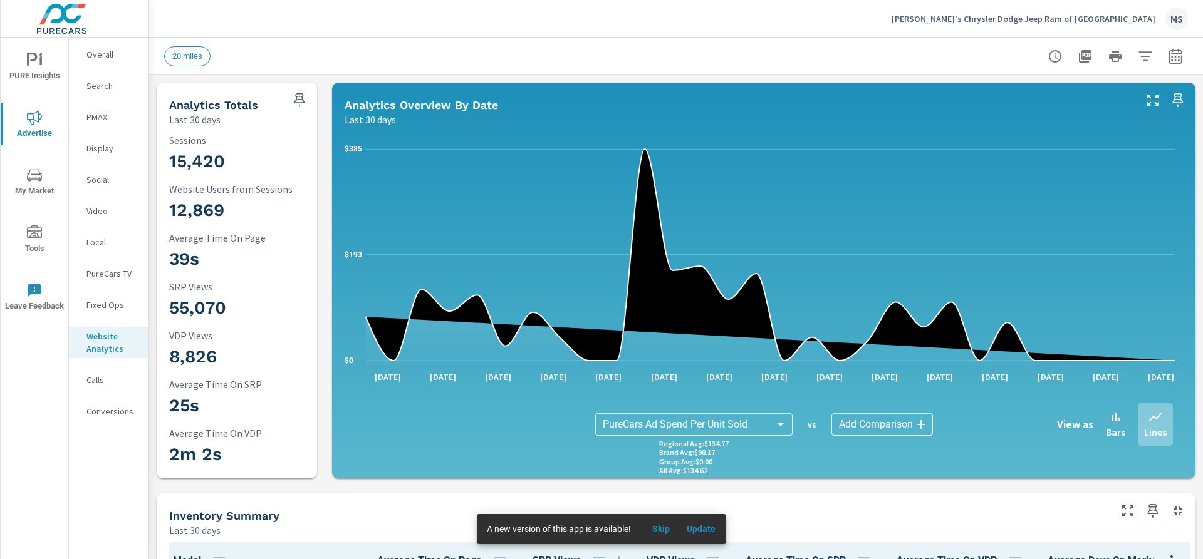
click at [701, 427] on body "PURE Insights Advertise My Market Tools Leave Feedback Overall Search PMAX Disp…" at bounding box center [601, 279] width 1203 height 559
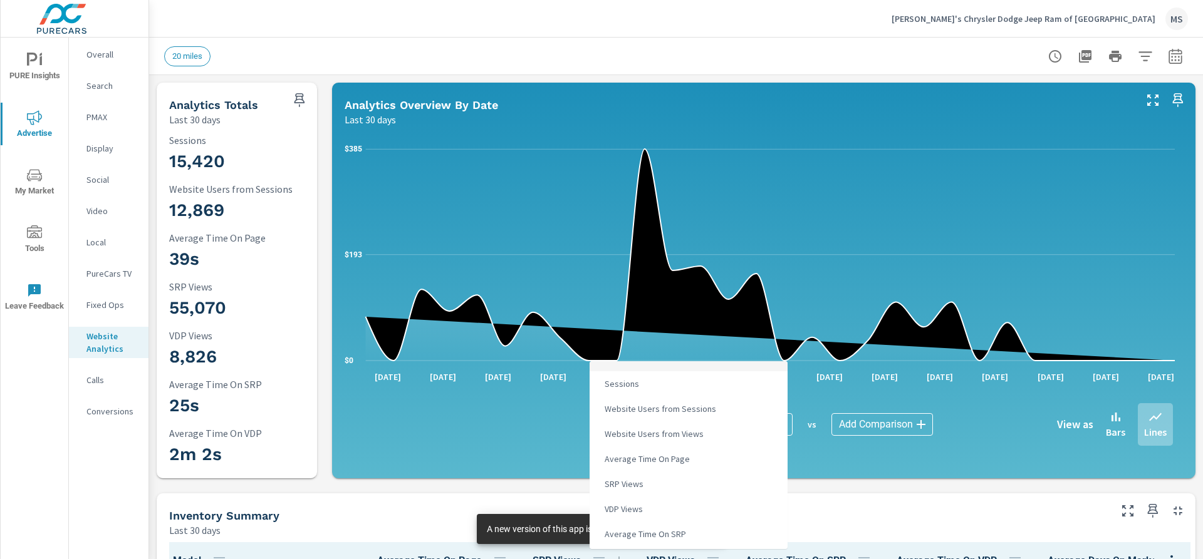
click at [648, 485] on li "SRP Views" at bounding box center [688, 484] width 198 height 25
type input "SRP Views"
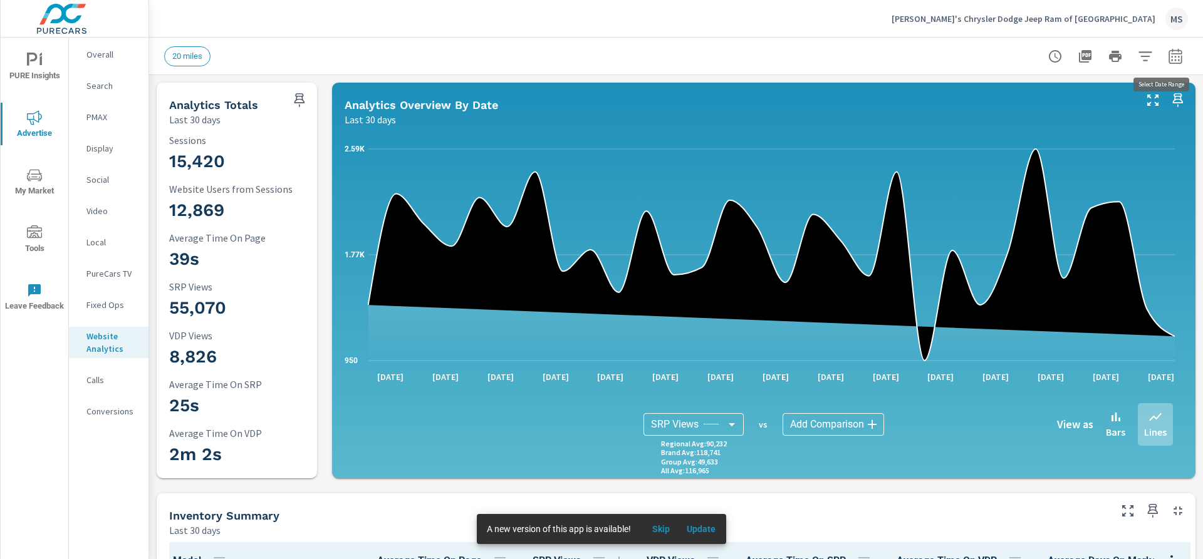
click at [1168, 58] on icon "button" at bounding box center [1175, 56] width 15 height 15
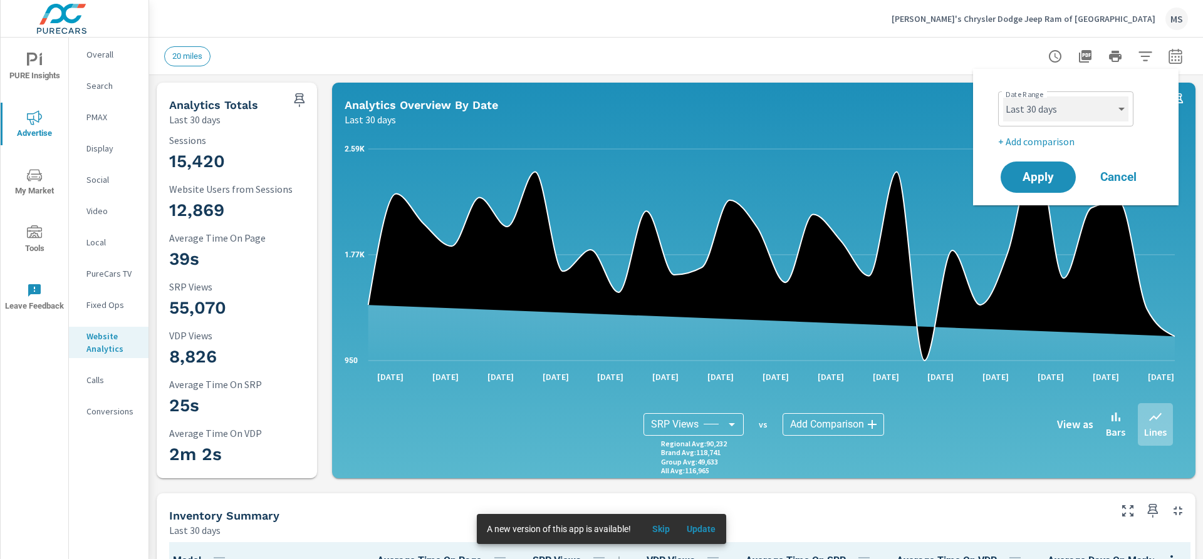
click at [1076, 110] on select "Custom Yesterday Last week Last 7 days Last 14 days Last 30 days Last 45 days L…" at bounding box center [1065, 108] width 125 height 25
click at [1003, 96] on select "Custom Yesterday Last week Last 7 days Last 14 days Last 30 days Last 45 days L…" at bounding box center [1065, 108] width 125 height 25
select select "Last 90 days"
click at [1047, 182] on span "Apply" at bounding box center [1037, 178] width 51 height 12
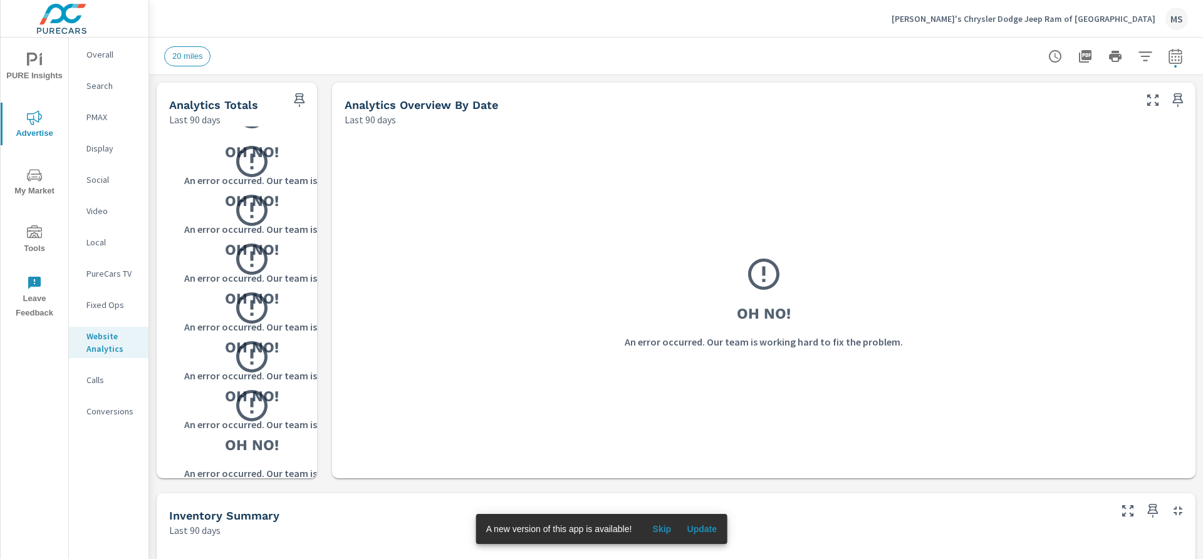
click at [698, 526] on span "Update" at bounding box center [702, 529] width 30 height 11
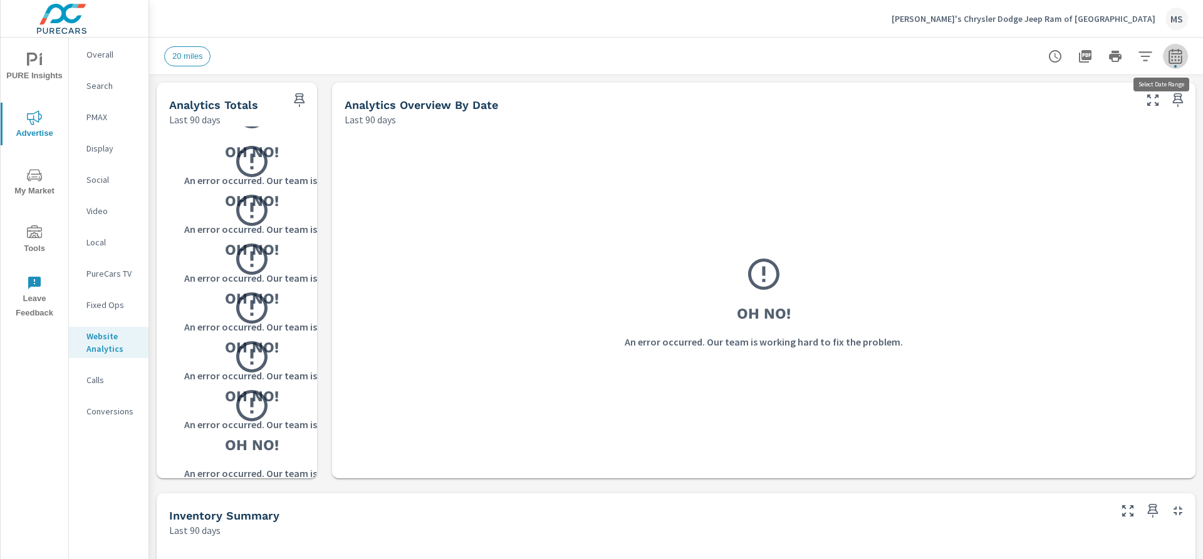
click at [1168, 53] on icon "button" at bounding box center [1175, 56] width 15 height 15
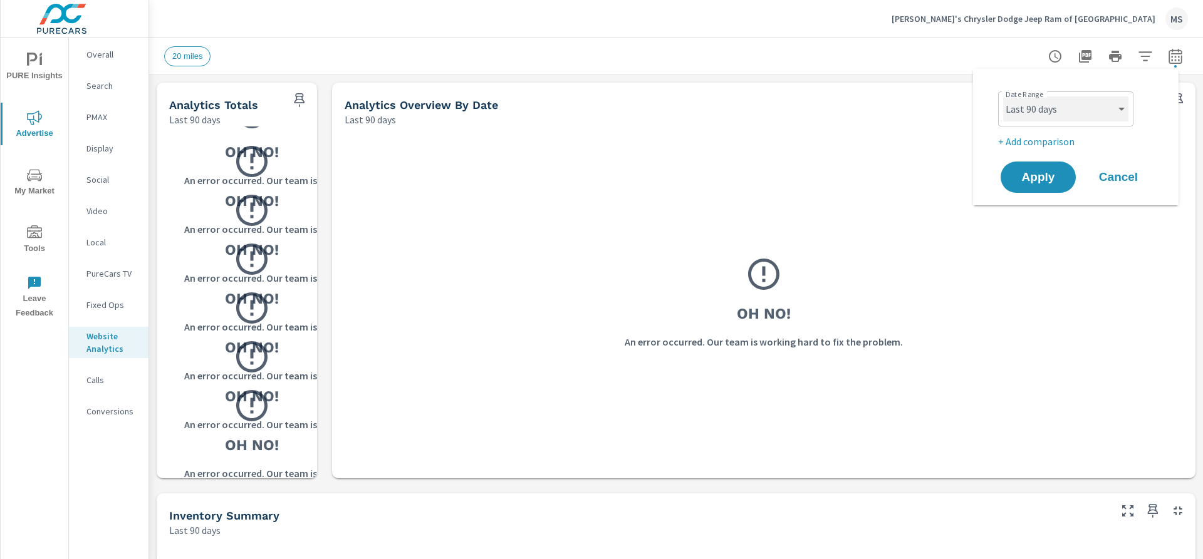
click at [1057, 117] on select "Custom Yesterday Last week Last 7 days Last 14 days Last 30 days Last 45 days L…" at bounding box center [1065, 108] width 125 height 25
click at [1003, 96] on select "Custom Yesterday Last week Last 7 days Last 14 days Last 30 days Last 45 days L…" at bounding box center [1065, 108] width 125 height 25
select select "Last 60 days"
click at [1034, 192] on button "Apply" at bounding box center [1038, 177] width 78 height 33
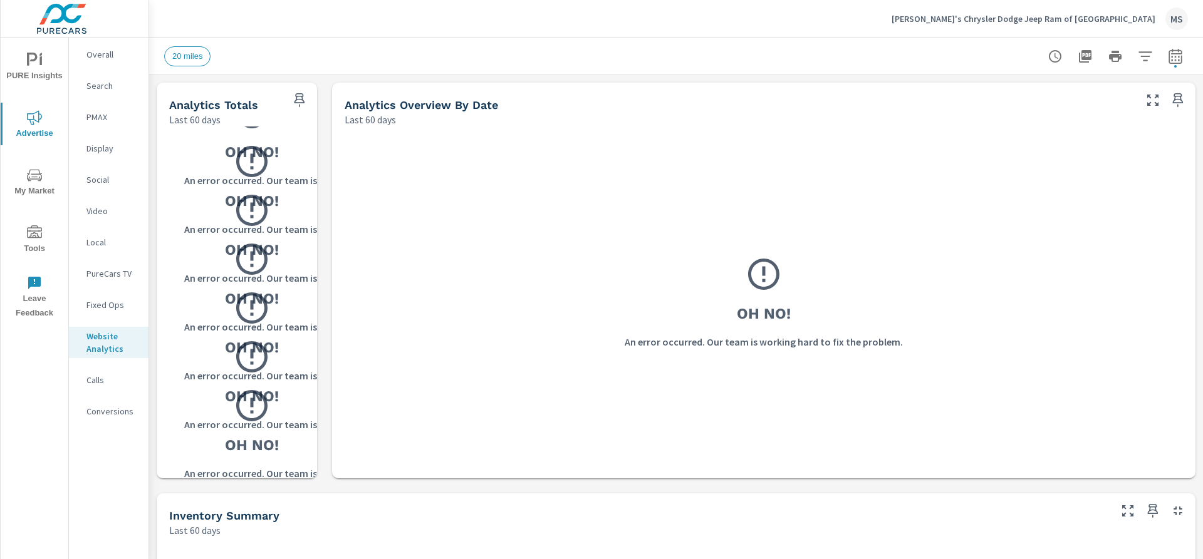
click at [1176, 58] on button "button" at bounding box center [1175, 56] width 25 height 25
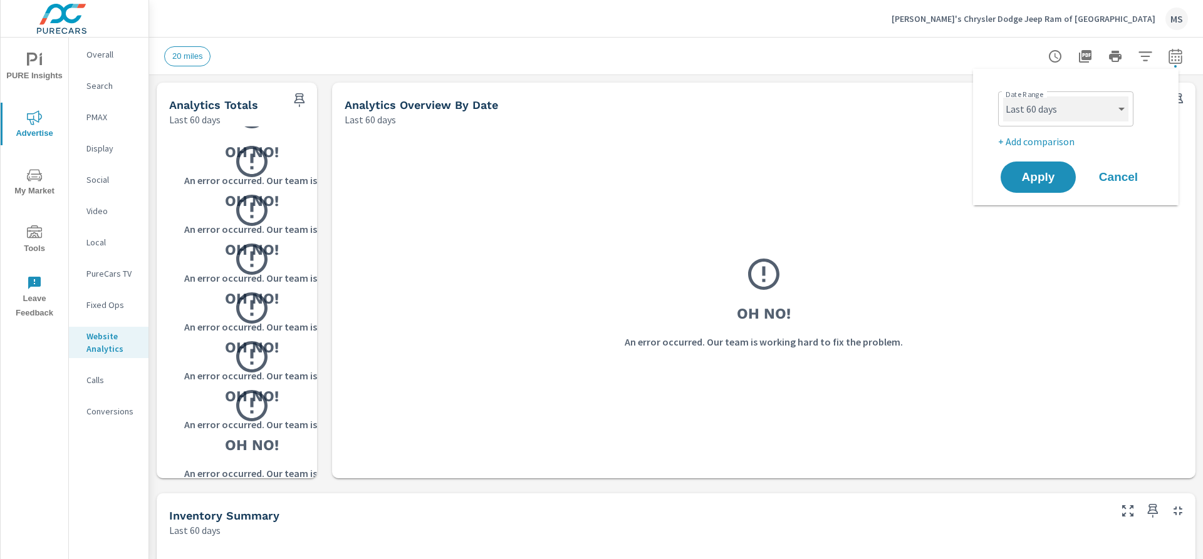
click at [1079, 113] on select "Custom Yesterday Last week Last 7 days Last 14 days Last 30 days Last 45 days L…" at bounding box center [1065, 108] width 125 height 25
click at [1003, 96] on select "Custom Yesterday Last week Last 7 days Last 14 days Last 30 days Last 45 days L…" at bounding box center [1065, 108] width 125 height 25
select select "Last 30 days"
click at [1022, 175] on span "Apply" at bounding box center [1037, 178] width 51 height 12
